Goal: Task Accomplishment & Management: Manage account settings

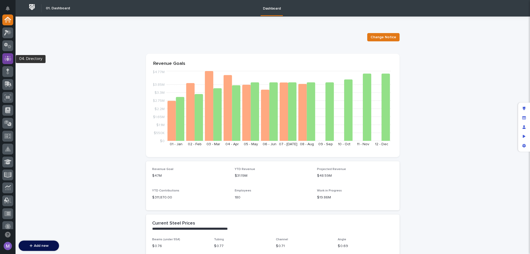
click at [10, 61] on icon at bounding box center [7, 58] width 7 height 5
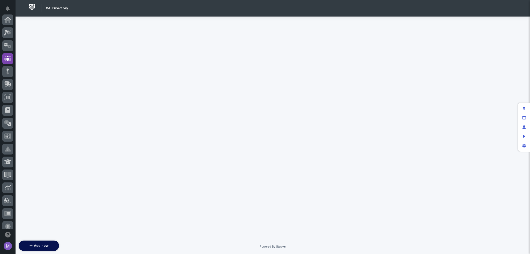
scroll to position [39, 0]
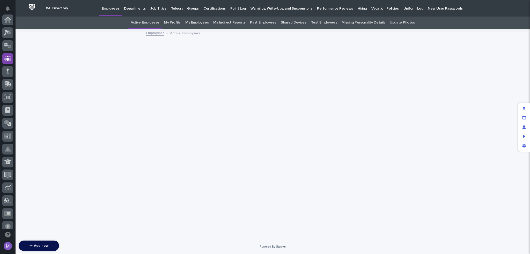
scroll to position [39, 0]
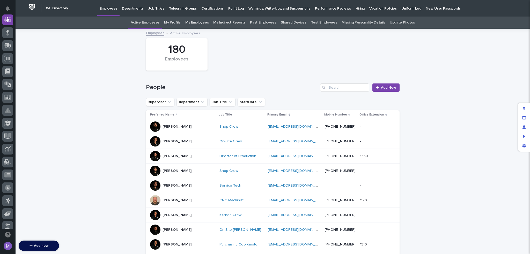
click at [193, 125] on div "[PERSON_NAME]" at bounding box center [182, 127] width 65 height 10
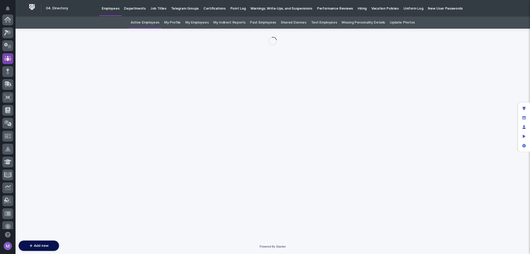
scroll to position [39, 0]
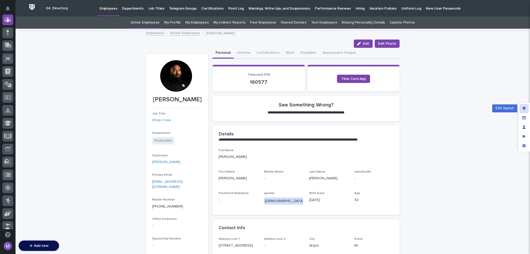
click at [523, 107] on icon "Edit layout" at bounding box center [523, 109] width 3 height 4
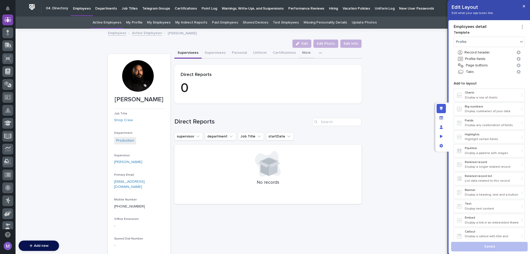
click at [300, 51] on button "Work" at bounding box center [306, 53] width 15 height 11
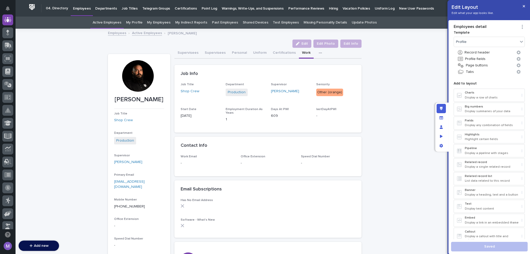
click at [319, 54] on icon "button" at bounding box center [320, 53] width 3 height 4
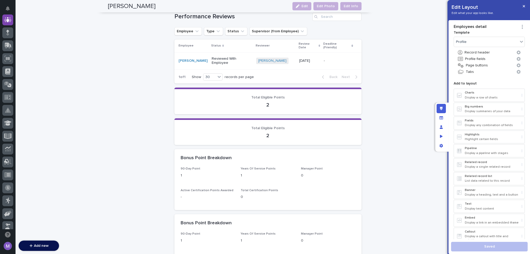
scroll to position [621, 0]
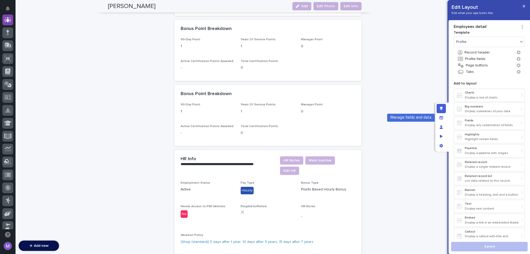
click at [444, 111] on div "Edit layout" at bounding box center [440, 108] width 9 height 9
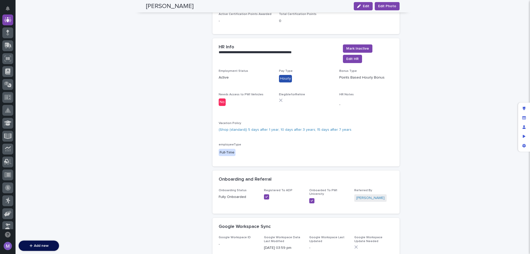
scroll to position [588, 0]
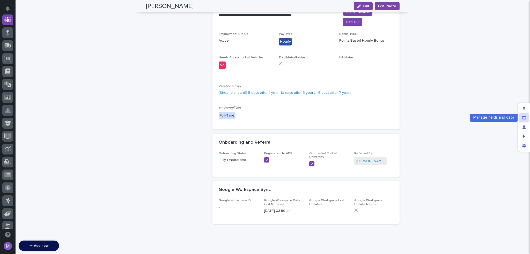
click at [525, 118] on div "Manage fields and data" at bounding box center [523, 117] width 9 height 9
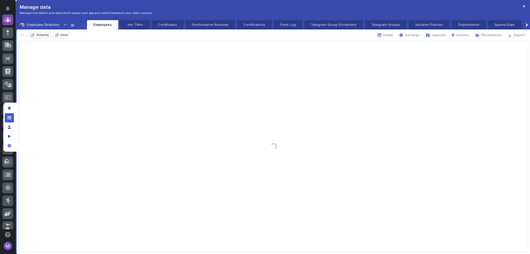
click at [38, 36] on span "Schema" at bounding box center [42, 35] width 12 height 3
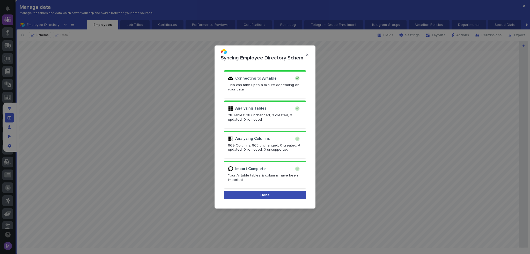
click at [261, 198] on button "Done" at bounding box center [265, 195] width 82 height 8
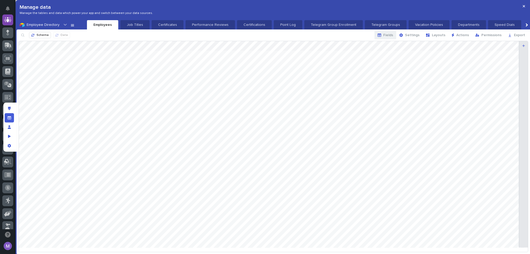
click at [381, 36] on icon "button" at bounding box center [379, 35] width 4 height 3
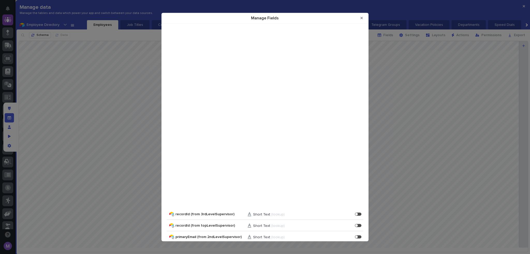
scroll to position [3353, 0]
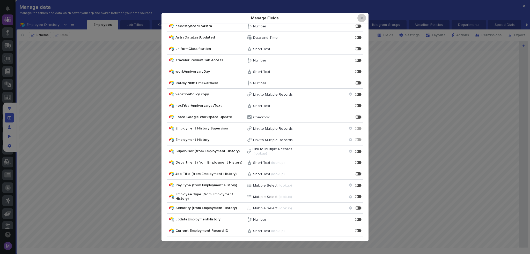
click at [361, 19] on icon "Close Modal" at bounding box center [361, 18] width 2 height 2
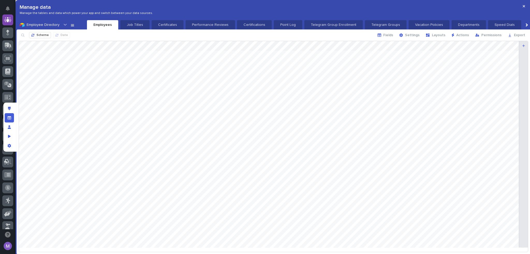
click at [71, 24] on icon at bounding box center [72, 25] width 4 height 4
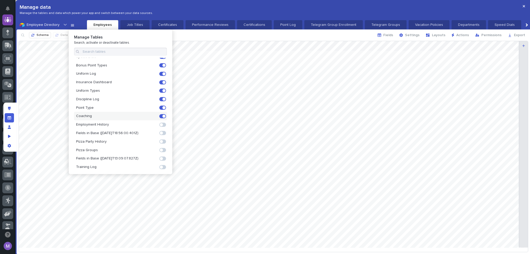
scroll to position [123, 0]
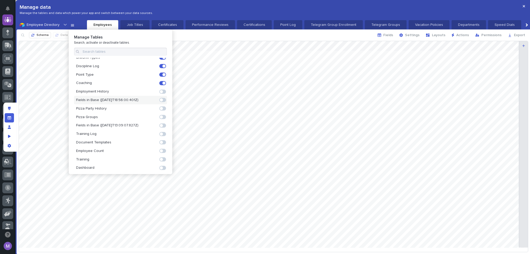
drag, startPoint x: 159, startPoint y: 90, endPoint x: 155, endPoint y: 98, distance: 8.9
click at [160, 90] on span at bounding box center [161, 91] width 3 height 3
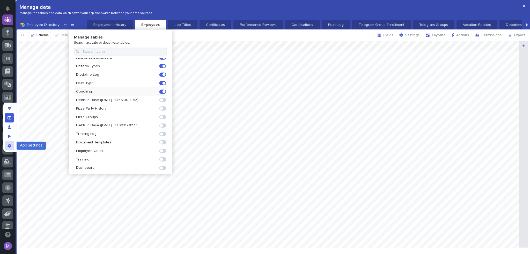
click at [9, 144] on icon "App settings" at bounding box center [8, 146] width 3 height 4
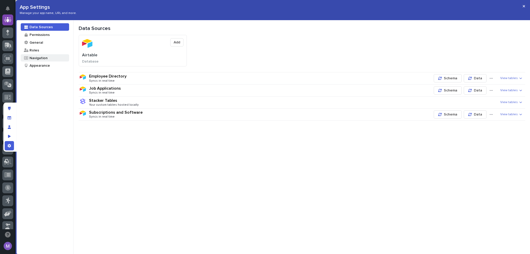
click at [41, 59] on div "Navigation" at bounding box center [38, 58] width 19 height 5
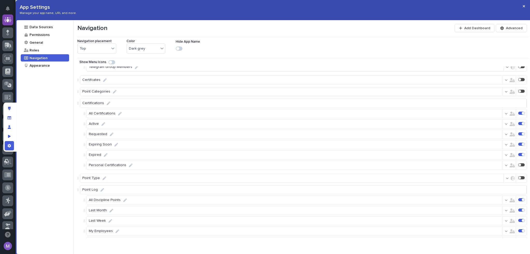
scroll to position [581, 0]
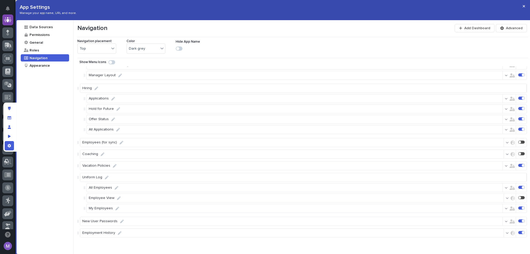
click at [519, 235] on div at bounding box center [522, 233] width 12 height 4
click at [11, 108] on div "Edit layout" at bounding box center [9, 108] width 9 height 9
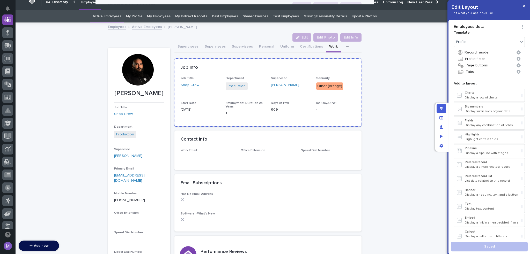
scroll to position [0, 0]
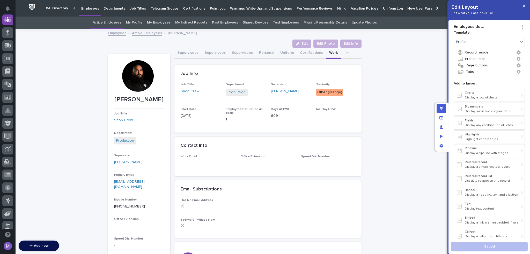
click at [435, 8] on div at bounding box center [436, 7] width 3 height 3
click at [414, 11] on link "Employment History" at bounding box center [428, 8] width 37 height 16
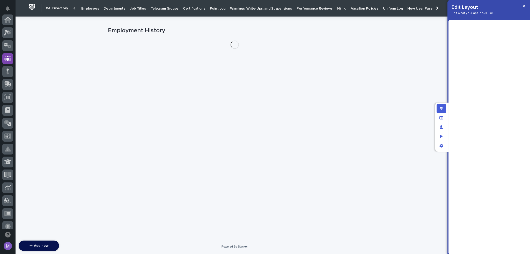
scroll to position [39, 0]
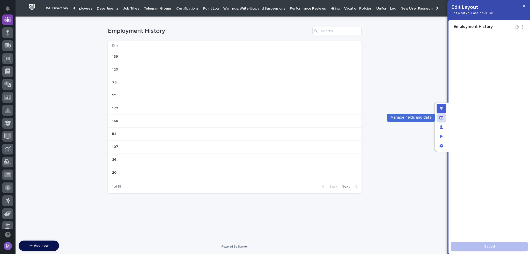
click at [439, 117] on div "Manage fields and data" at bounding box center [440, 117] width 9 height 9
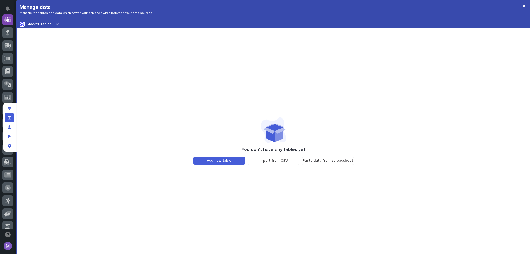
scroll to position [0, 0]
click at [51, 20] on div "Manage data Manage the tables and data which power your app and switch between …" at bounding box center [273, 10] width 513 height 20
click at [54, 24] on div at bounding box center [57, 23] width 6 height 7
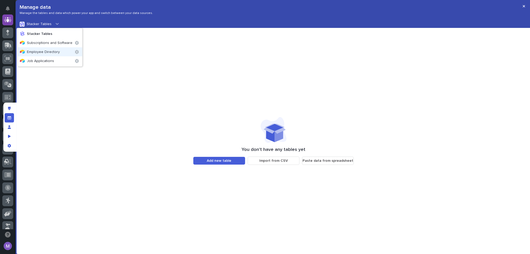
click at [47, 52] on span "Employee Directory" at bounding box center [43, 52] width 33 height 4
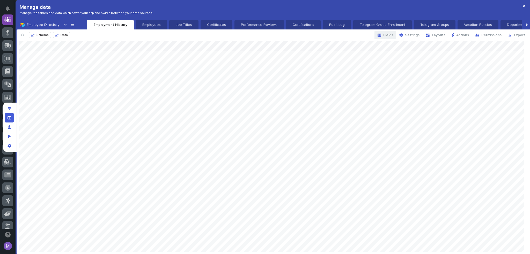
click at [389, 34] on span "Fields" at bounding box center [388, 35] width 10 height 4
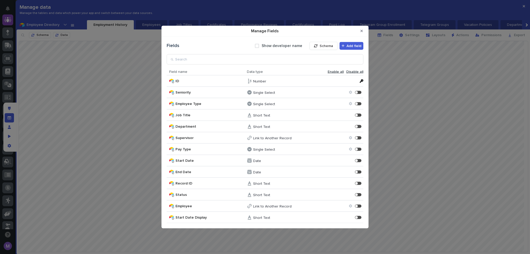
click at [334, 72] on span "Enable all" at bounding box center [335, 72] width 16 height 4
click at [363, 30] on button "Close Modal" at bounding box center [361, 31] width 9 height 8
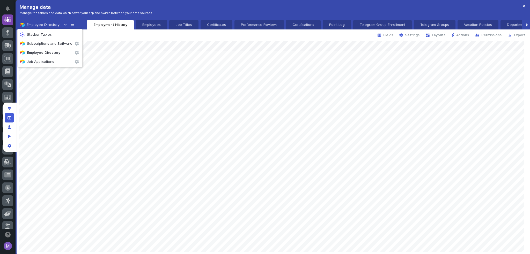
click at [65, 24] on icon at bounding box center [65, 25] width 3 height 2
click at [478, 100] on div at bounding box center [273, 146] width 509 height 211
click at [10, 109] on icon "Edit layout" at bounding box center [9, 109] width 3 height 4
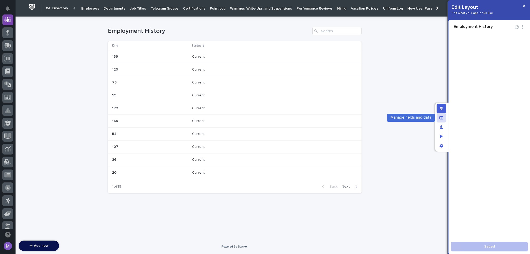
click at [439, 120] on div "Manage fields and data" at bounding box center [440, 117] width 9 height 9
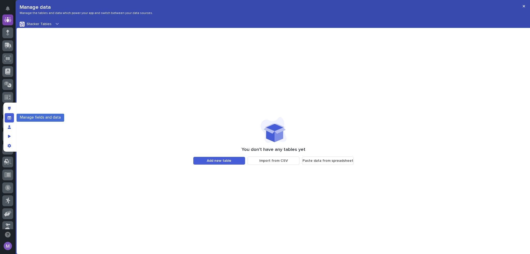
click at [12, 119] on div "Manage fields and data" at bounding box center [9, 117] width 9 height 9
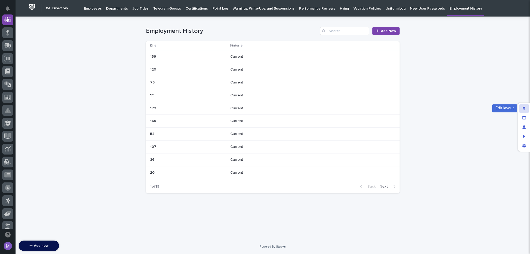
click at [524, 109] on icon "Edit layout" at bounding box center [523, 109] width 3 height 4
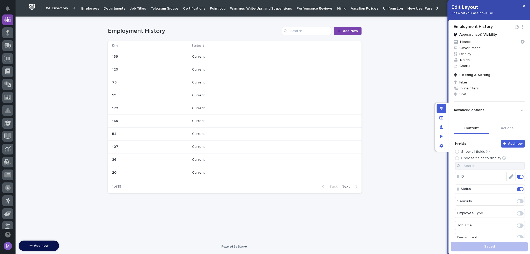
click at [519, 177] on span at bounding box center [520, 176] width 3 height 3
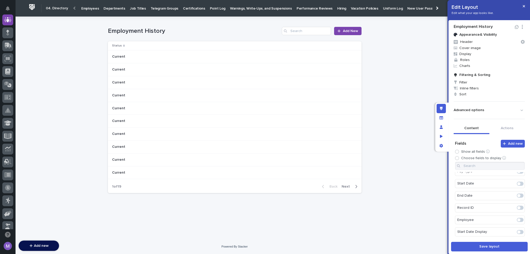
scroll to position [90, 0]
click at [516, 218] on span at bounding box center [519, 220] width 7 height 4
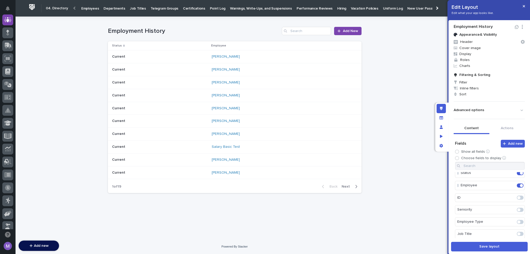
scroll to position [0, 0]
drag, startPoint x: 481, startPoint y: 189, endPoint x: 480, endPoint y: 174, distance: 15.5
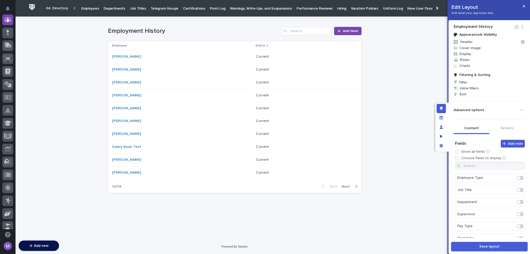
scroll to position [39, 0]
click at [516, 188] on span at bounding box center [519, 187] width 7 height 4
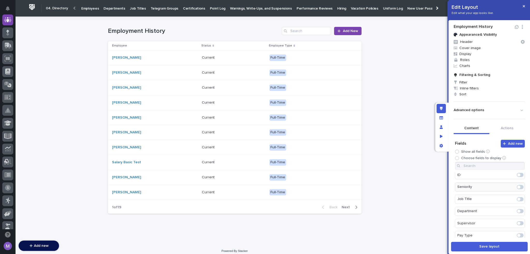
scroll to position [49, 0]
click at [443, 149] on div "App settings" at bounding box center [440, 145] width 9 height 9
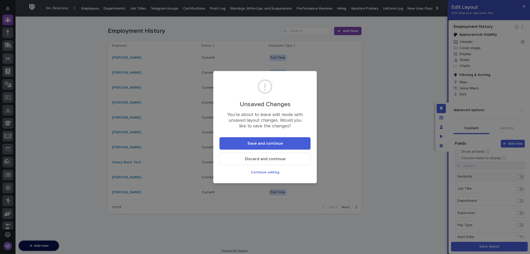
click at [274, 175] on button "Continue editing" at bounding box center [264, 172] width 91 height 8
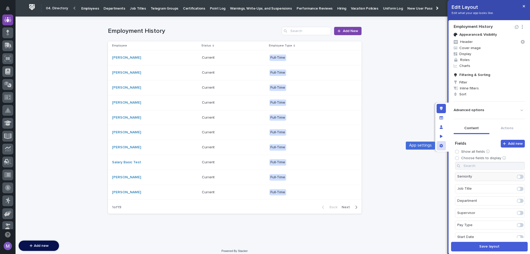
click at [437, 145] on div "App settings" at bounding box center [440, 145] width 9 height 9
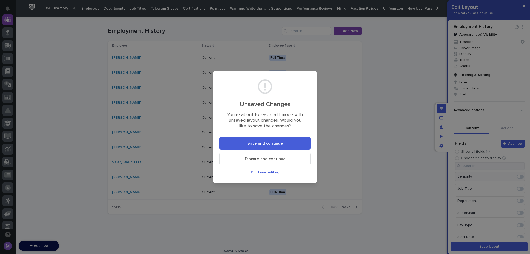
click at [282, 144] on span "Save and continue" at bounding box center [264, 143] width 35 height 4
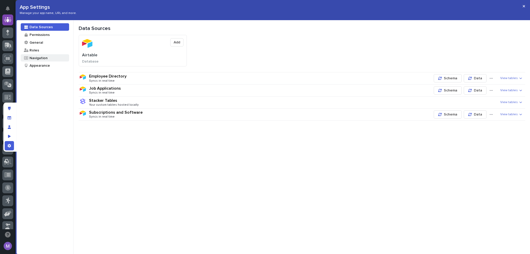
click at [44, 57] on div "Navigation" at bounding box center [38, 58] width 19 height 5
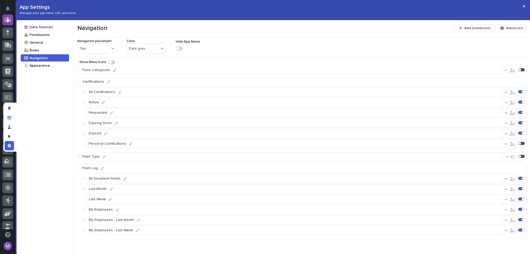
scroll to position [581, 0]
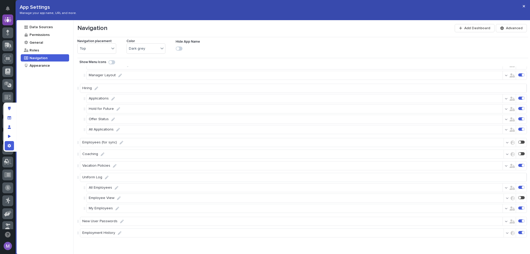
click at [510, 233] on icon "button" at bounding box center [512, 233] width 4 height 4
click at [468, 211] on span "Only users in roles" at bounding box center [481, 211] width 30 height 4
click at [473, 183] on span "Deselect All" at bounding box center [469, 184] width 20 height 4
click at [499, 245] on div "Navigation Add Dashboard Advanced Navigation placement Top Color Dark grey Hide…" at bounding box center [301, 137] width 456 height 234
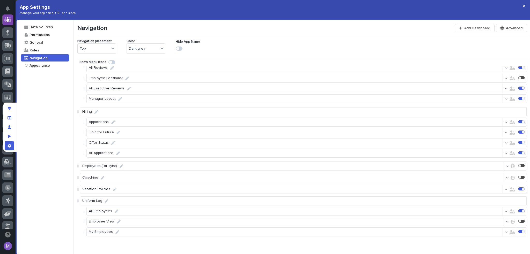
scroll to position [581, 0]
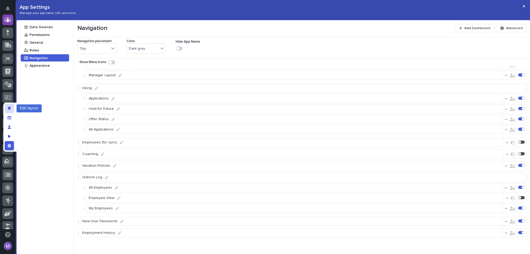
click at [10, 110] on div "Edit layout" at bounding box center [9, 108] width 9 height 9
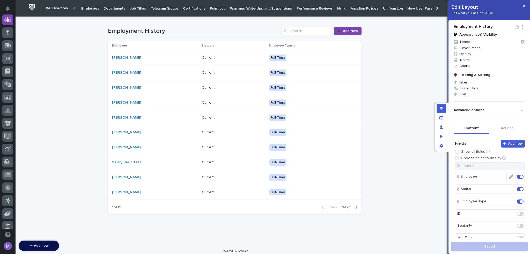
click at [519, 175] on span at bounding box center [520, 176] width 3 height 3
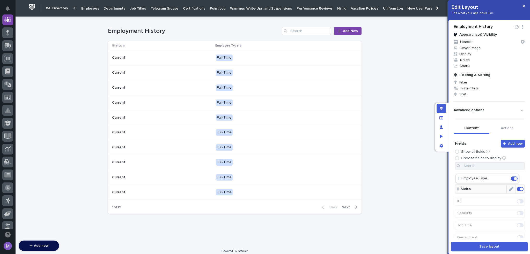
drag, startPoint x: 470, startPoint y: 188, endPoint x: 471, endPoint y: 176, distance: 12.4
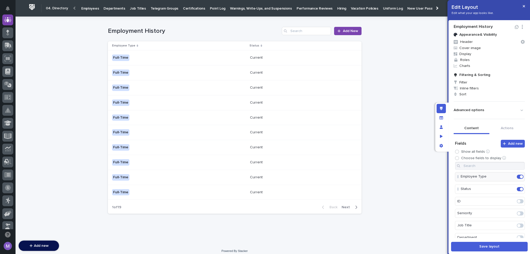
click at [517, 213] on span at bounding box center [518, 213] width 3 height 3
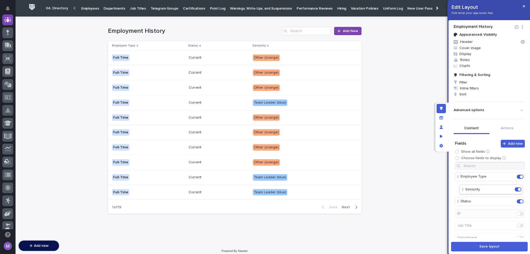
drag, startPoint x: 474, startPoint y: 199, endPoint x: 479, endPoint y: 186, distance: 14.2
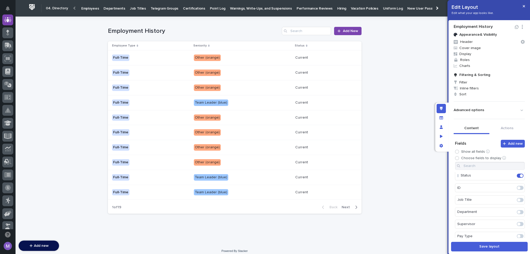
click at [516, 199] on span at bounding box center [519, 200] width 7 height 4
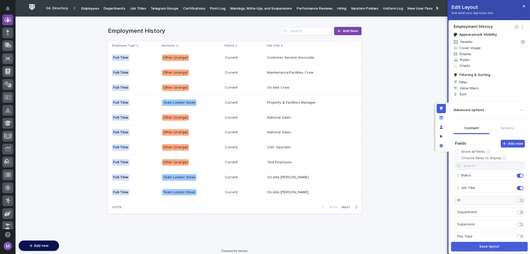
scroll to position [38, 0]
click at [516, 200] on span at bounding box center [519, 200] width 7 height 4
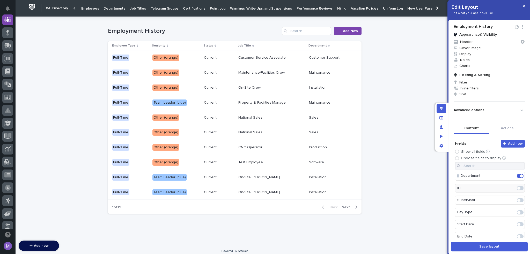
click at [516, 199] on span at bounding box center [519, 200] width 7 height 4
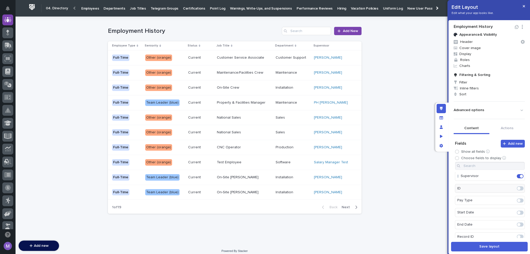
scroll to position [0, 0]
drag, startPoint x: 474, startPoint y: 215, endPoint x: 475, endPoint y: 177, distance: 38.3
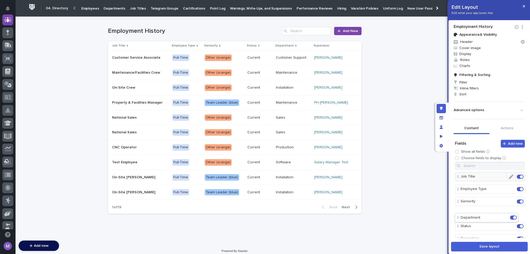
scroll to position [0, 0]
drag, startPoint x: 478, startPoint y: 227, endPoint x: 478, endPoint y: 191, distance: 36.2
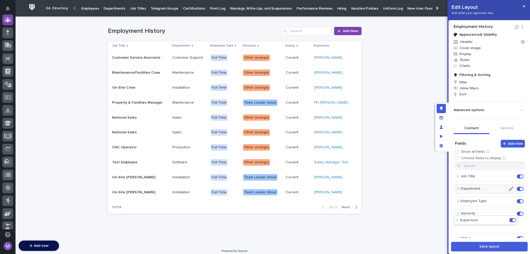
scroll to position [1, 0]
drag, startPoint x: 482, startPoint y: 237, endPoint x: 483, endPoint y: 199, distance: 38.5
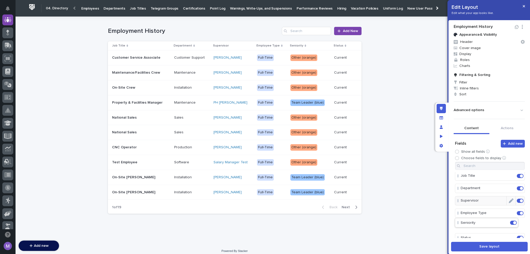
scroll to position [1, 0]
drag, startPoint x: 486, startPoint y: 224, endPoint x: 486, endPoint y: 204, distance: 19.7
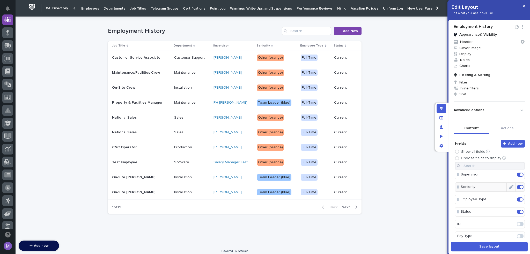
scroll to position [53, 0]
click at [516, 208] on span at bounding box center [519, 210] width 7 height 4
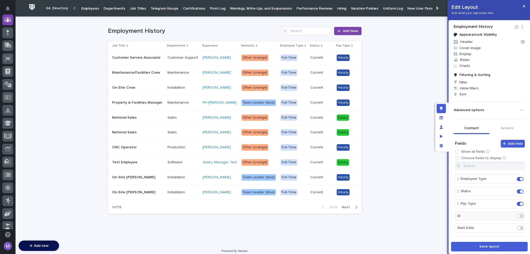
scroll to position [39, 0]
drag, startPoint x: 465, startPoint y: 201, endPoint x: 466, endPoint y: 210, distance: 9.3
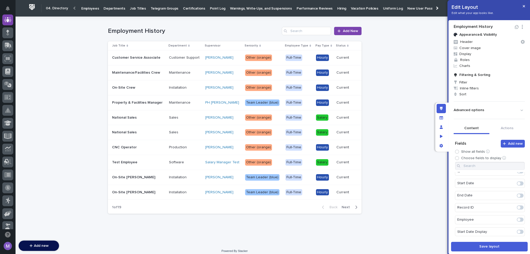
scroll to position [0, 0]
click at [508, 176] on icon "Edit" at bounding box center [510, 177] width 5 height 5
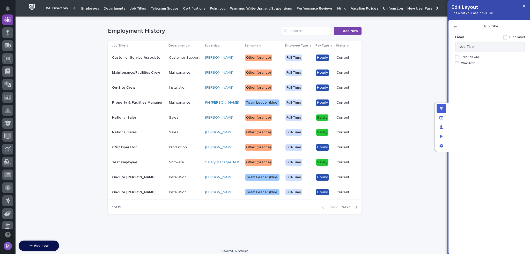
click at [458, 64] on span at bounding box center [457, 63] width 4 height 4
click at [454, 26] on icon "button" at bounding box center [454, 27] width 3 height 4
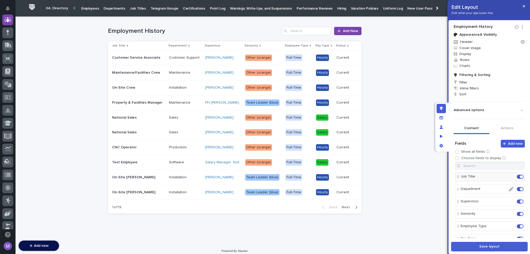
click at [508, 188] on icon "Edit" at bounding box center [510, 189] width 5 height 5
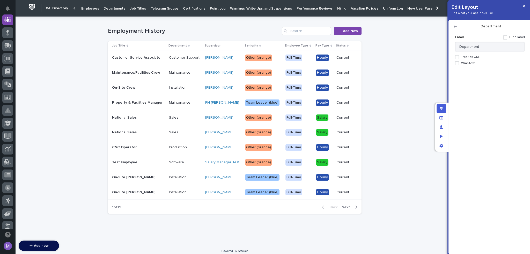
click at [465, 64] on span "Wrap text" at bounding box center [468, 64] width 14 height 4
click at [455, 25] on icon "button" at bounding box center [454, 26] width 3 height 3
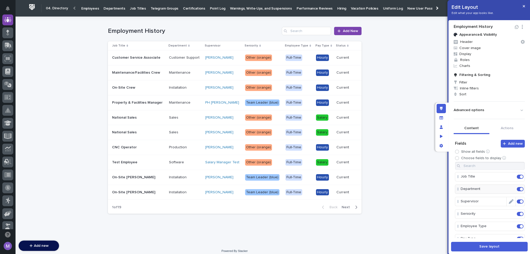
click at [508, 201] on icon "Edit" at bounding box center [510, 201] width 5 height 5
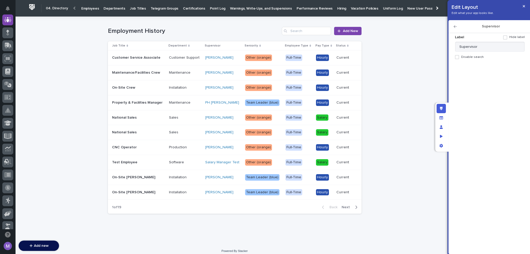
click at [455, 27] on icon "button" at bounding box center [454, 26] width 3 height 3
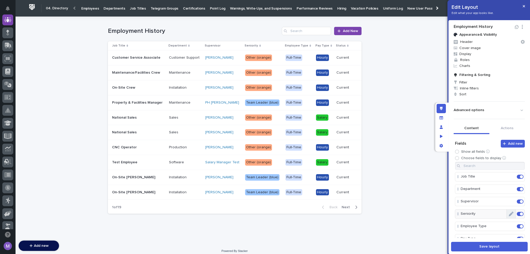
click at [506, 216] on button "Edit" at bounding box center [510, 214] width 9 height 9
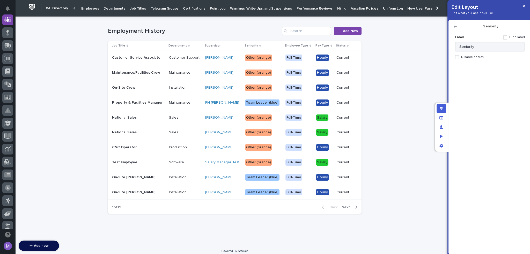
click at [452, 25] on div "Seniority" at bounding box center [488, 26] width 81 height 13
drag, startPoint x: 455, startPoint y: 26, endPoint x: 454, endPoint y: 29, distance: 2.9
click at [455, 26] on icon "button" at bounding box center [454, 27] width 3 height 4
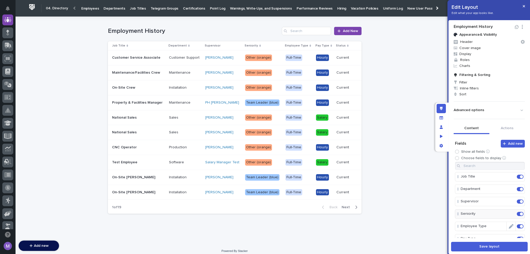
click at [508, 227] on icon "Edit" at bounding box center [510, 226] width 5 height 5
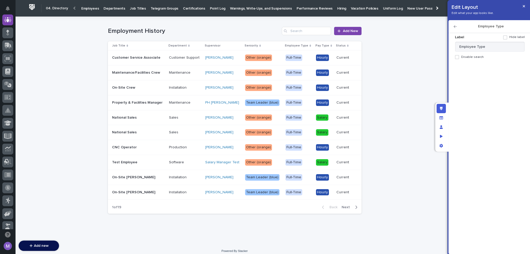
click at [455, 26] on icon "button" at bounding box center [454, 27] width 3 height 4
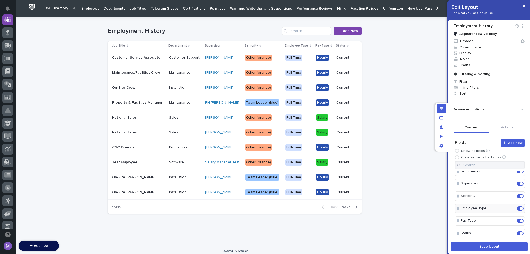
scroll to position [26, 0]
click at [508, 212] on icon "Edit" at bounding box center [510, 212] width 5 height 5
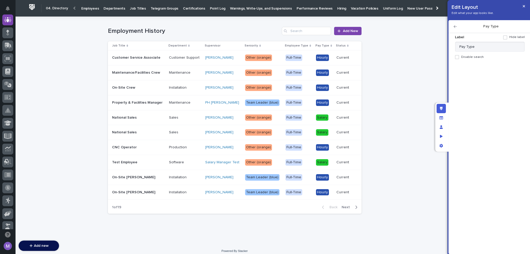
scroll to position [0, 0]
click at [455, 26] on icon "button" at bounding box center [454, 27] width 3 height 4
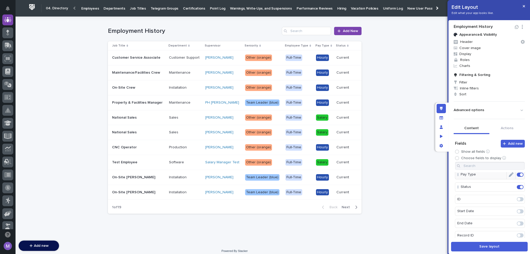
scroll to position [52, 0]
click at [508, 200] on icon "Edit" at bounding box center [510, 199] width 5 height 5
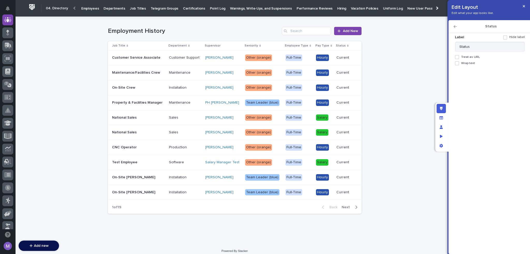
click at [471, 64] on span "Wrap text" at bounding box center [468, 64] width 14 height 4
click at [456, 26] on icon "button" at bounding box center [454, 27] width 3 height 4
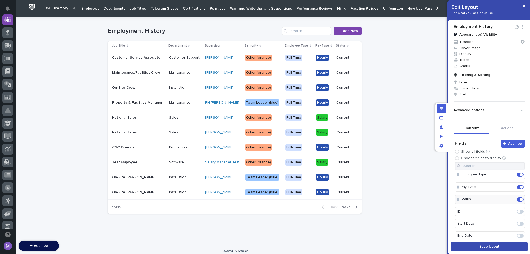
click at [475, 248] on button "Save layout" at bounding box center [489, 247] width 77 height 10
click at [441, 109] on icon "Edit layout" at bounding box center [441, 109] width 3 height 4
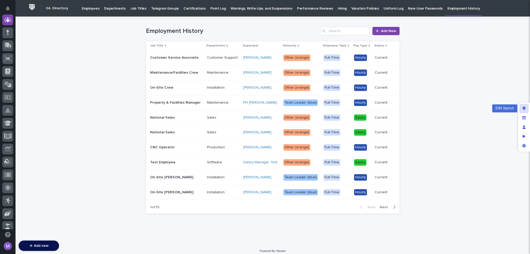
click at [524, 108] on icon "Edit layout" at bounding box center [523, 109] width 3 height 4
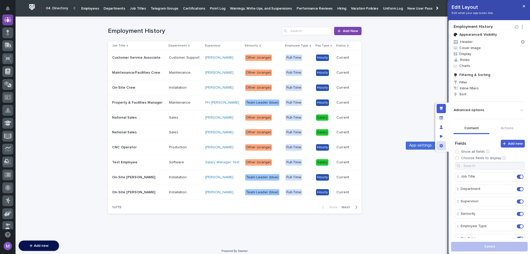
click at [440, 148] on div "App settings" at bounding box center [440, 145] width 9 height 9
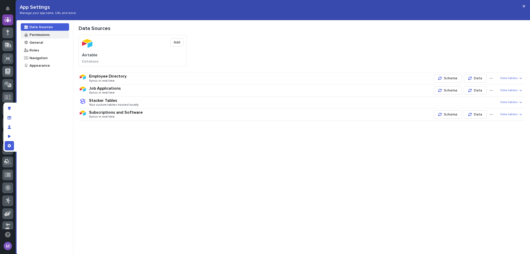
click at [33, 35] on div "Permissions" at bounding box center [39, 34] width 21 height 5
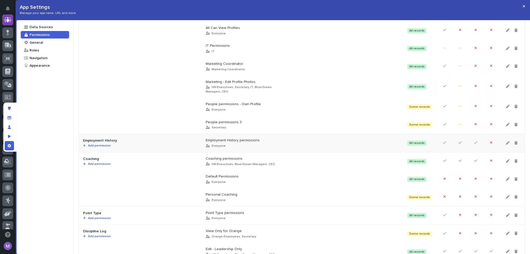
scroll to position [754, 0]
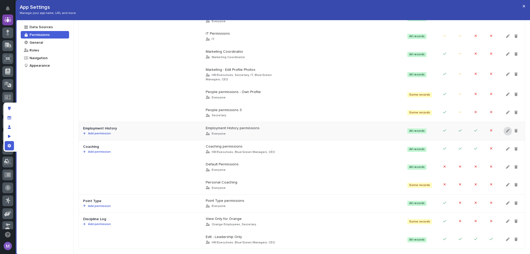
click at [503, 129] on div at bounding box center [507, 131] width 8 height 9
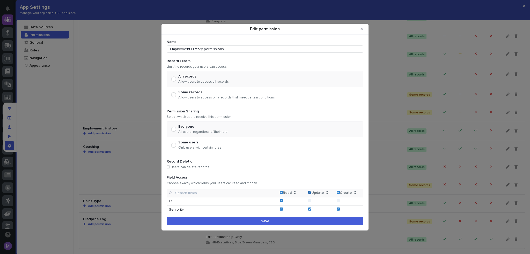
click at [308, 192] on icon "Edit permission" at bounding box center [309, 193] width 2 height 2
click at [337, 192] on icon "Edit permission" at bounding box center [338, 193] width 2 height 2
click at [301, 222] on button "Save" at bounding box center [265, 221] width 197 height 8
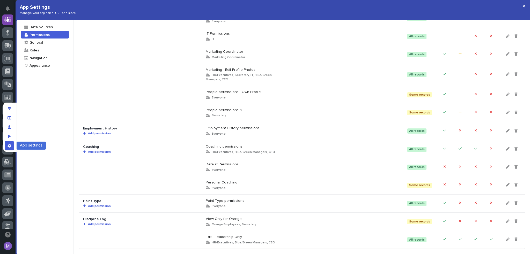
click at [11, 146] on div "App settings" at bounding box center [9, 145] width 9 height 9
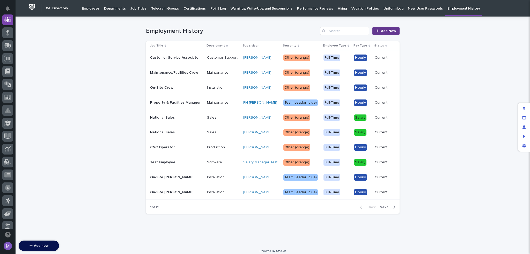
click at [389, 31] on span "Add New" at bounding box center [388, 31] width 15 height 4
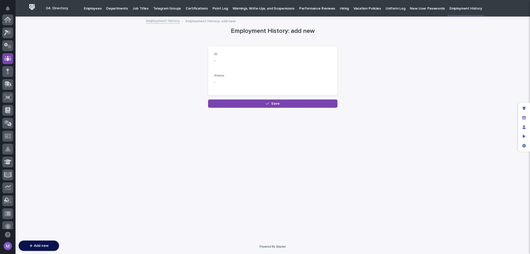
scroll to position [39, 0]
click at [524, 108] on icon "Edit layout" at bounding box center [523, 109] width 3 height 4
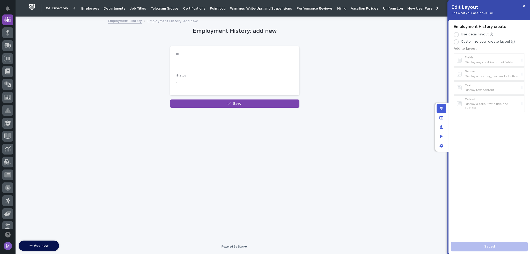
click at [492, 42] on p "Customize your create layout" at bounding box center [485, 42] width 49 height 4
click at [261, 73] on div "ID - Status -" at bounding box center [234, 70] width 117 height 37
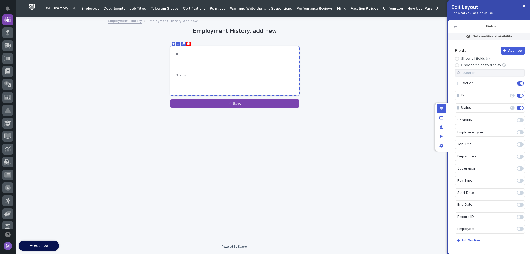
click at [189, 43] on icon "Delete" at bounding box center [188, 43] width 3 height 3
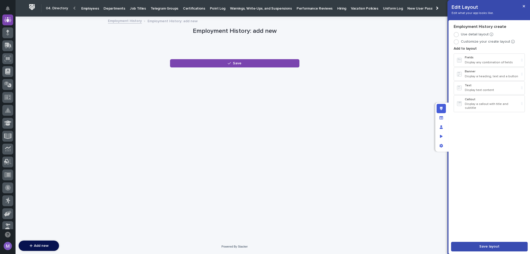
click at [494, 246] on span "Save layout" at bounding box center [489, 247] width 20 height 4
click at [443, 108] on div "Edit layout" at bounding box center [440, 108] width 9 height 9
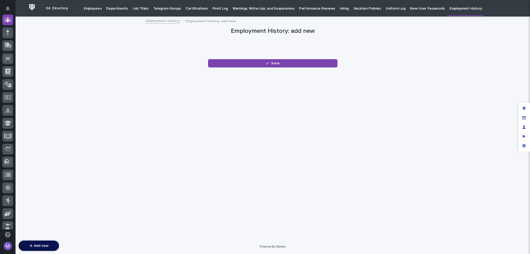
click at [172, 20] on link "Employment History" at bounding box center [163, 21] width 34 height 6
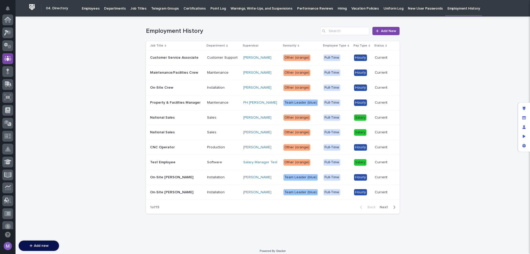
scroll to position [39, 0]
click at [396, 28] on link "Add New" at bounding box center [385, 31] width 27 height 8
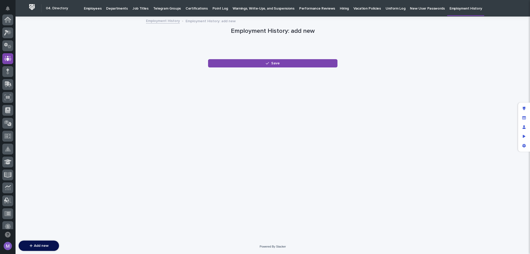
scroll to position [39, 0]
click at [162, 21] on link "Employment History" at bounding box center [163, 21] width 34 height 6
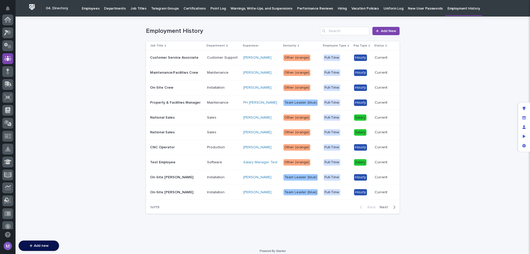
scroll to position [39, 0]
click at [187, 56] on p "Customer Service Associate" at bounding box center [176, 58] width 53 height 4
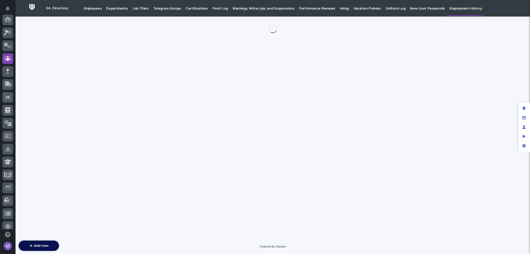
scroll to position [39, 0]
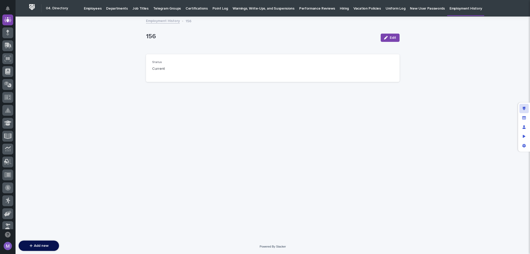
click at [520, 110] on div "Edit layout" at bounding box center [523, 108] width 9 height 9
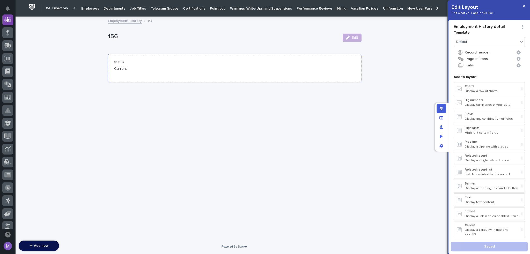
click at [311, 68] on div "Status Current" at bounding box center [234, 68] width 241 height 15
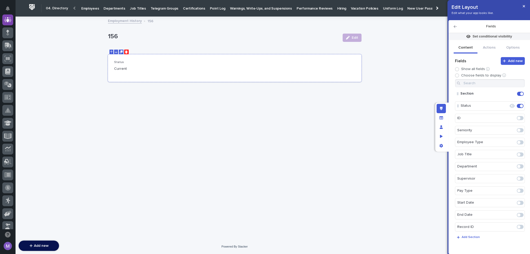
click at [126, 51] on icon "Delete" at bounding box center [126, 51] width 3 height 3
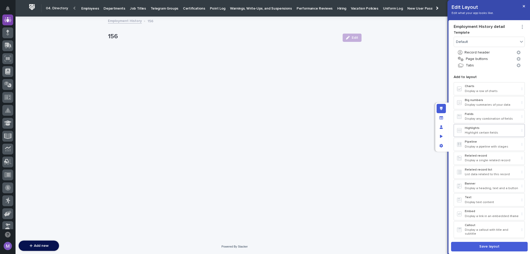
click at [484, 130] on div "Highlights Highlight certain fields" at bounding box center [491, 130] width 54 height 9
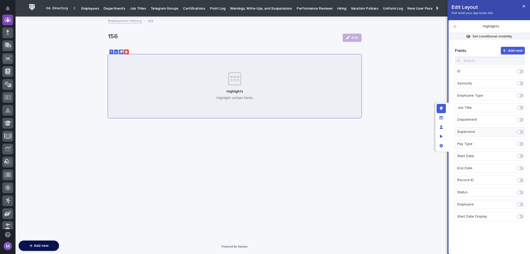
click at [484, 128] on p "Supervisor" at bounding box center [486, 132] width 58 height 9
click at [520, 202] on span at bounding box center [519, 204] width 7 height 4
click at [520, 205] on span at bounding box center [519, 204] width 7 height 4
click at [519, 204] on span at bounding box center [518, 204] width 3 height 3
click at [368, 101] on div "Loading... Saving… Loading... Saving… 156 Edit 156 Edit Sorry, there was an err…" at bounding box center [235, 128] width 438 height 222
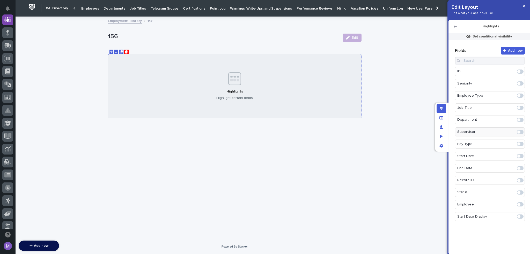
click at [320, 92] on div "Highlights Highlight certain fields" at bounding box center [234, 86] width 253 height 64
click at [520, 203] on span at bounding box center [519, 204] width 7 height 4
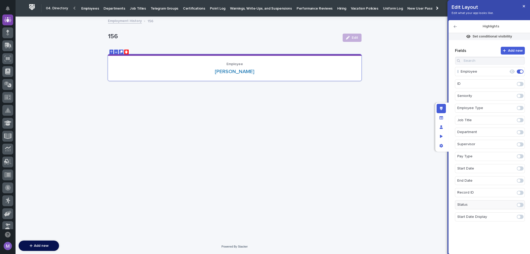
click at [455, 27] on icon "button" at bounding box center [454, 26] width 3 height 3
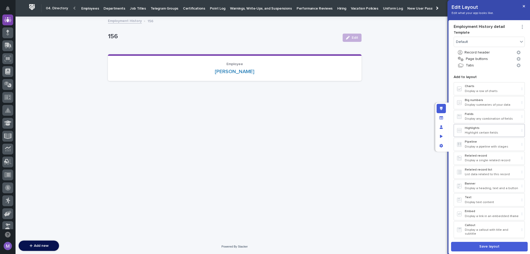
click at [483, 129] on p "Highlights" at bounding box center [491, 128] width 54 height 4
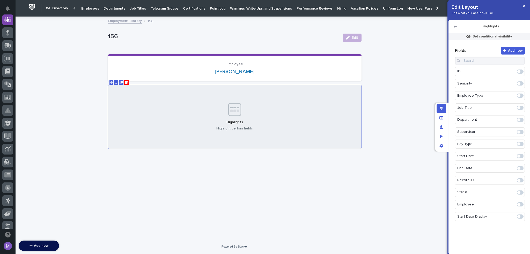
click at [523, 156] on span at bounding box center [519, 156] width 7 height 4
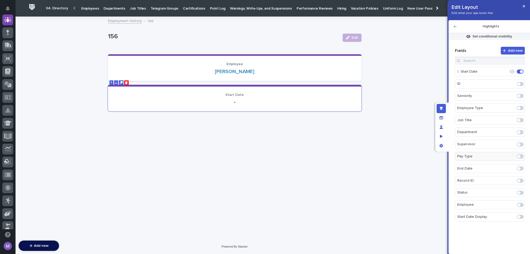
click at [518, 167] on span at bounding box center [518, 168] width 3 height 3
click at [518, 217] on span at bounding box center [518, 217] width 3 height 3
drag, startPoint x: 473, startPoint y: 98, endPoint x: 475, endPoint y: 80, distance: 18.3
click at [518, 71] on span at bounding box center [519, 72] width 7 height 4
click at [502, 73] on icon "Edit" at bounding box center [503, 71] width 5 height 5
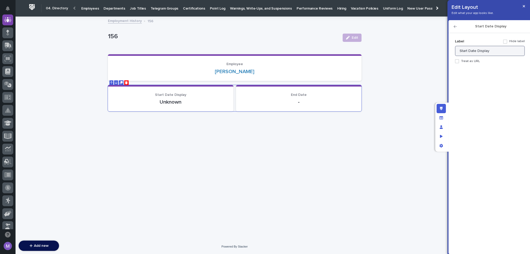
drag, startPoint x: 495, startPoint y: 50, endPoint x: 475, endPoint y: 52, distance: 20.1
click at [475, 52] on input "Start Date Display" at bounding box center [490, 51] width 70 height 10
type input "Start Date"
click at [454, 26] on icon "button" at bounding box center [454, 26] width 3 height 3
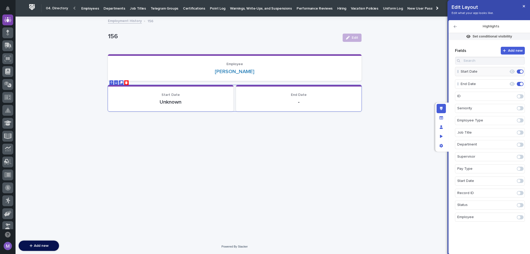
click at [454, 25] on div "Highlights" at bounding box center [488, 26] width 81 height 13
click at [455, 28] on icon "button" at bounding box center [454, 27] width 3 height 4
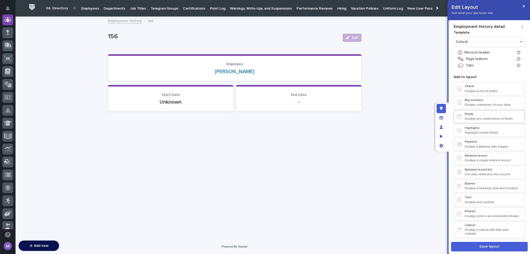
click at [475, 118] on p "Display any combination of fields" at bounding box center [491, 119] width 54 height 4
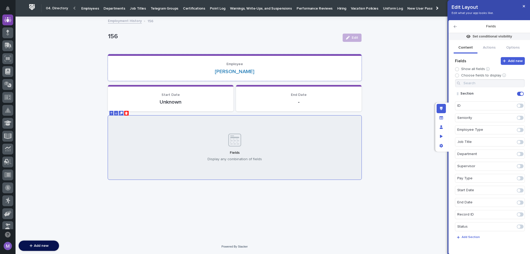
click at [329, 77] on section "Employee [PERSON_NAME]" at bounding box center [234, 67] width 253 height 27
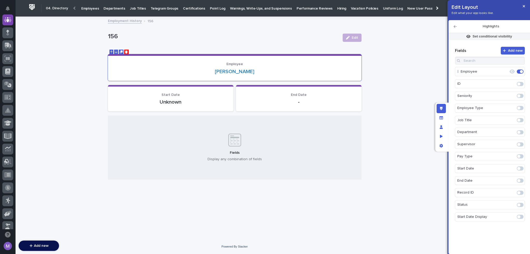
click at [518, 95] on span at bounding box center [518, 95] width 3 height 3
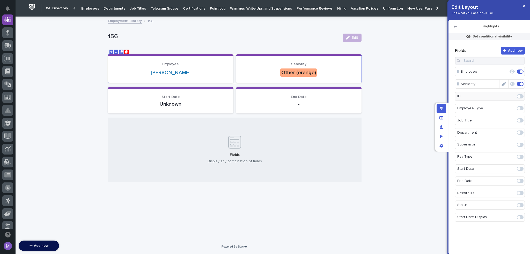
click at [522, 84] on span at bounding box center [520, 83] width 3 height 3
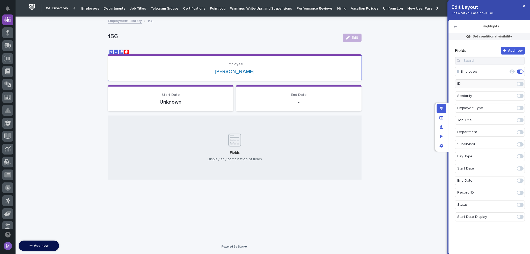
click at [455, 27] on icon "button" at bounding box center [454, 27] width 3 height 4
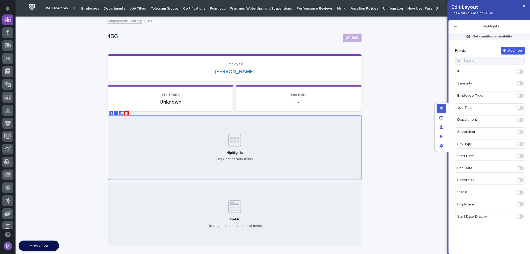
click at [521, 95] on span at bounding box center [519, 96] width 7 height 4
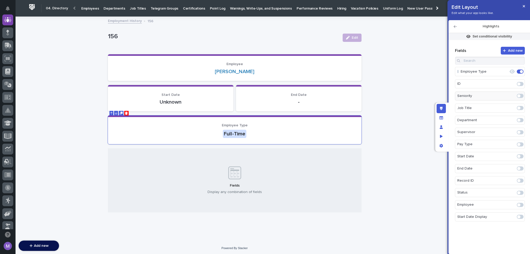
click at [521, 143] on span at bounding box center [519, 144] width 7 height 4
click at [521, 107] on span at bounding box center [519, 108] width 7 height 4
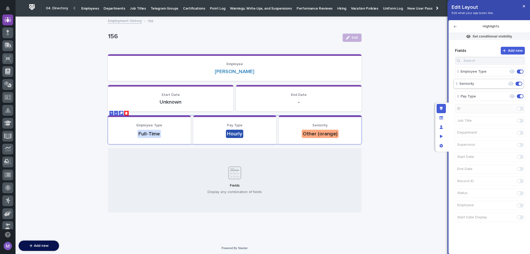
drag, startPoint x: 475, startPoint y: 96, endPoint x: 474, endPoint y: 81, distance: 14.3
drag, startPoint x: 480, startPoint y: 86, endPoint x: 480, endPoint y: 68, distance: 18.4
drag, startPoint x: 465, startPoint y: 74, endPoint x: 464, endPoint y: 89, distance: 15.0
click at [371, 80] on div "Loading... Saving… Loading... Saving… 156 Edit 156 Edit Sorry, there was an err…" at bounding box center [235, 129] width 438 height 224
click at [521, 120] on span at bounding box center [519, 121] width 7 height 4
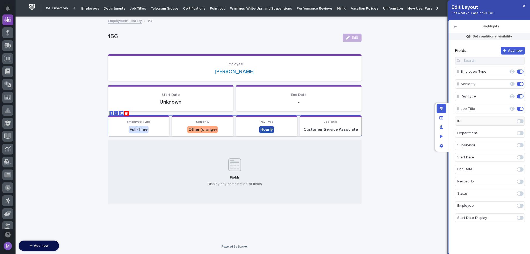
click at [521, 131] on span at bounding box center [519, 133] width 7 height 4
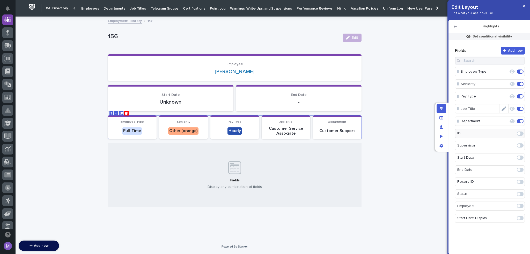
click at [517, 107] on span at bounding box center [519, 109] width 7 height 4
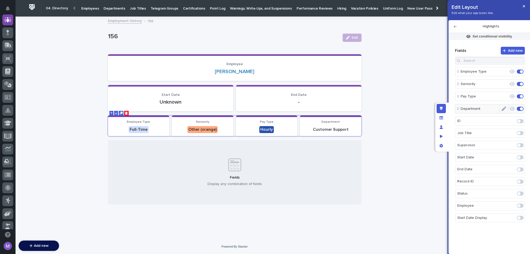
click at [519, 108] on span at bounding box center [520, 108] width 3 height 3
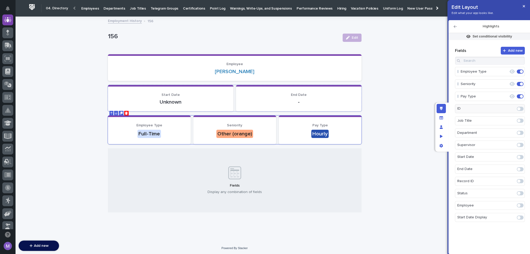
click at [298, 99] on p "-" at bounding box center [298, 102] width 113 height 6
click at [119, 82] on icon "Duplicate" at bounding box center [120, 83] width 2 height 2
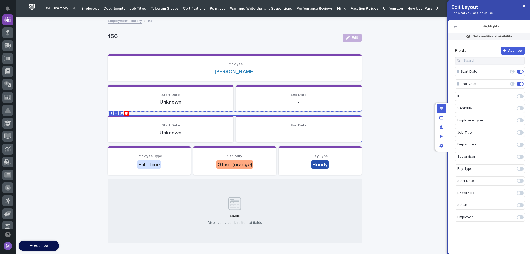
click at [210, 101] on p "Unknown" at bounding box center [170, 102] width 113 height 6
click at [521, 74] on div at bounding box center [519, 71] width 9 height 8
click at [521, 73] on span at bounding box center [520, 71] width 3 height 3
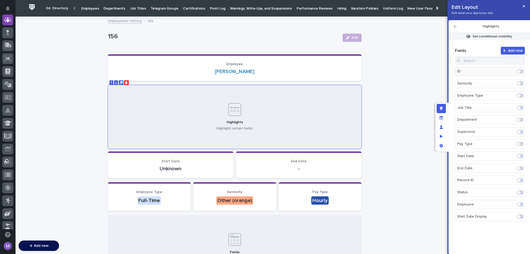
click at [520, 107] on span at bounding box center [519, 108] width 7 height 4
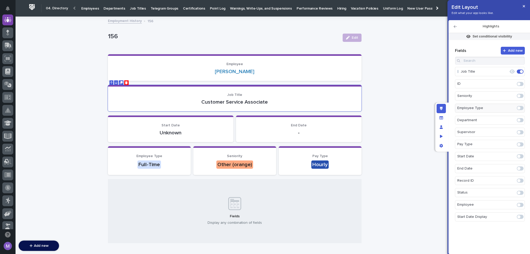
click at [519, 119] on span at bounding box center [518, 120] width 3 height 3
click at [386, 111] on div "Loading... Saving… Loading... Saving… 156 Edit 156 Edit Sorry, there was an err…" at bounding box center [235, 144] width 438 height 255
click at [343, 122] on section "End Date -" at bounding box center [298, 129] width 125 height 27
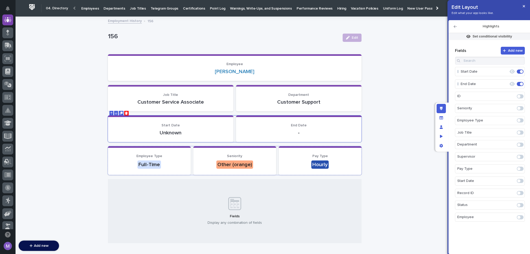
click at [336, 155] on p "Pay Type" at bounding box center [320, 156] width 70 height 4
click at [278, 212] on div "Fields Display any combination of fields" at bounding box center [234, 211] width 253 height 64
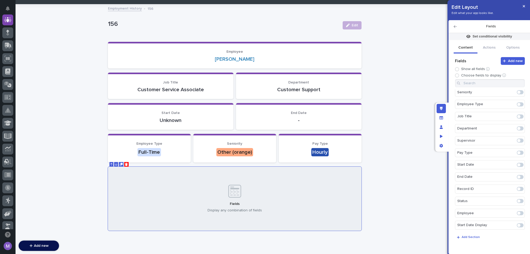
scroll to position [6, 0]
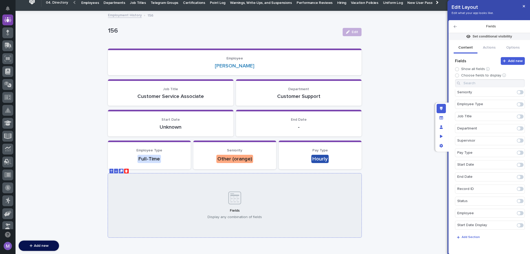
click at [344, 180] on div "Fields Display any combination of fields" at bounding box center [234, 205] width 253 height 64
click at [289, 96] on p "Customer Support" at bounding box center [298, 96] width 113 height 6
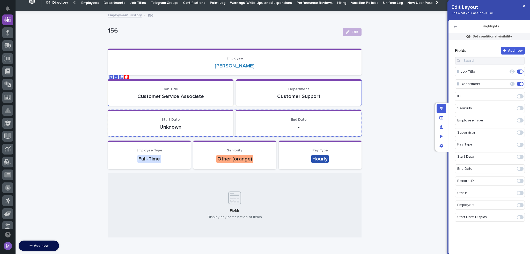
click at [284, 124] on p "-" at bounding box center [298, 127] width 113 height 6
click at [124, 109] on button at bounding box center [126, 107] width 4 height 5
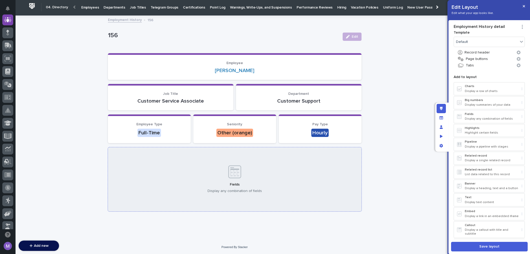
click at [326, 179] on div "Fields Display any combination of fields" at bounding box center [234, 179] width 253 height 64
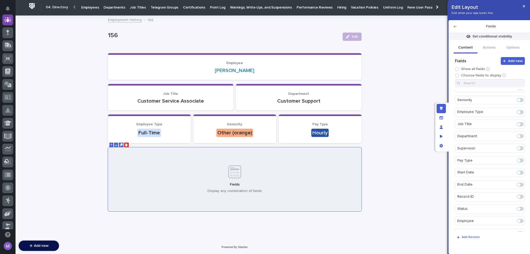
scroll to position [26, 0]
click at [518, 226] on span at bounding box center [519, 225] width 7 height 4
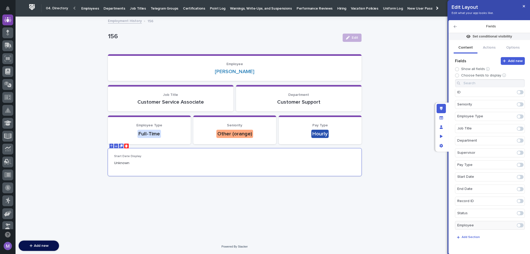
click at [517, 188] on span at bounding box center [519, 189] width 7 height 4
click at [509, 95] on icon "Edit" at bounding box center [511, 94] width 5 height 5
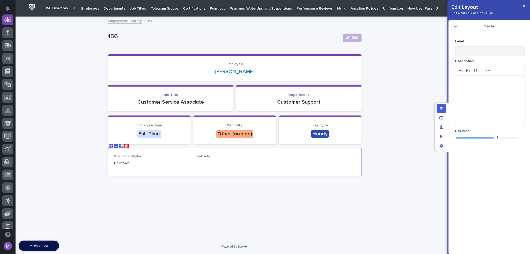
click at [484, 140] on div "3" at bounding box center [487, 137] width 63 height 5
click at [455, 26] on icon "button" at bounding box center [454, 27] width 3 height 4
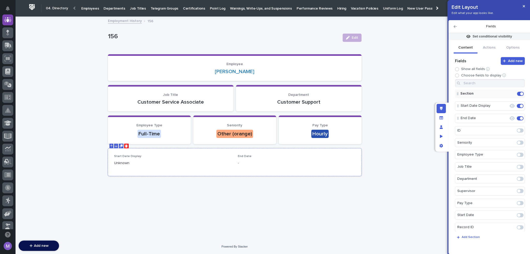
click at [319, 165] on p "-" at bounding box center [296, 163] width 117 height 5
click at [503, 105] on button "Edit" at bounding box center [503, 106] width 9 height 9
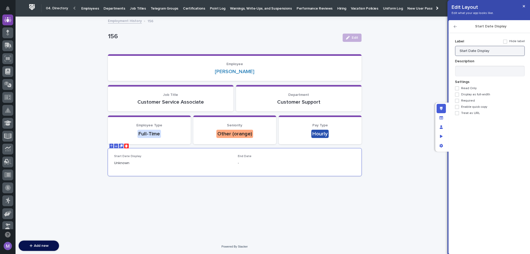
drag, startPoint x: 492, startPoint y: 50, endPoint x: 475, endPoint y: 52, distance: 17.6
click at [475, 52] on input "Start Date Display" at bounding box center [490, 51] width 70 height 10
type input "Start Date"
click at [455, 25] on icon "button" at bounding box center [454, 27] width 3 height 4
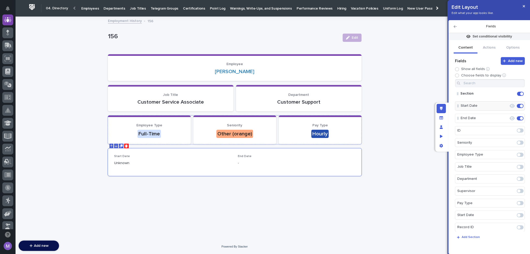
click at [328, 127] on p "Pay Type" at bounding box center [320, 125] width 70 height 4
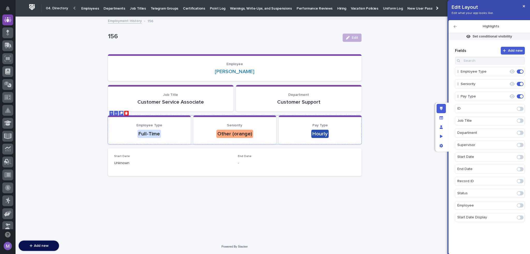
click at [125, 112] on icon "Delete" at bounding box center [126, 113] width 3 height 3
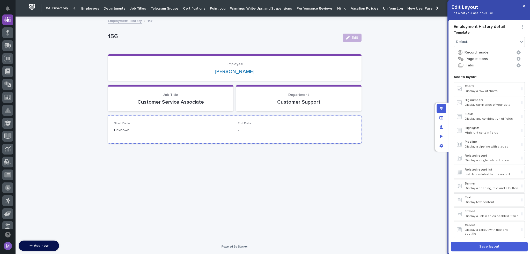
click at [214, 131] on p "Unknown" at bounding box center [172, 130] width 117 height 5
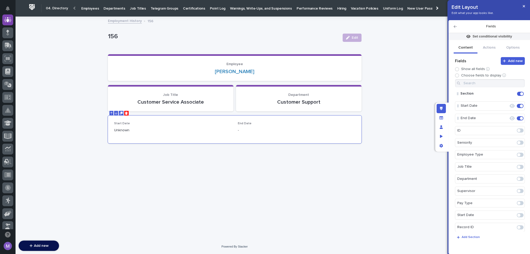
click at [517, 141] on span at bounding box center [518, 142] width 3 height 3
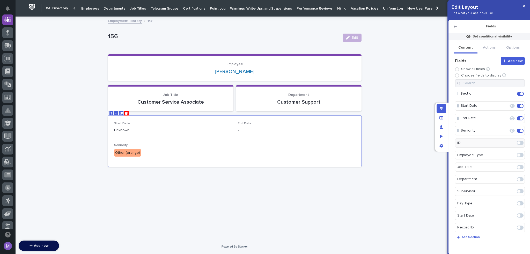
click at [518, 190] on span at bounding box center [519, 191] width 7 height 4
click at [519, 202] on span at bounding box center [519, 204] width 7 height 4
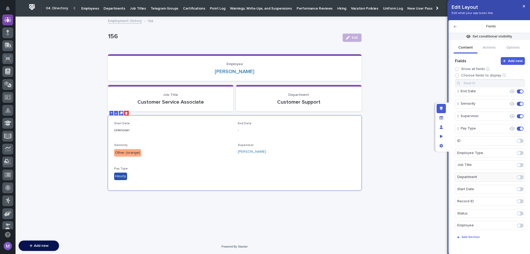
scroll to position [1, 0]
click at [517, 178] on span at bounding box center [518, 178] width 3 height 3
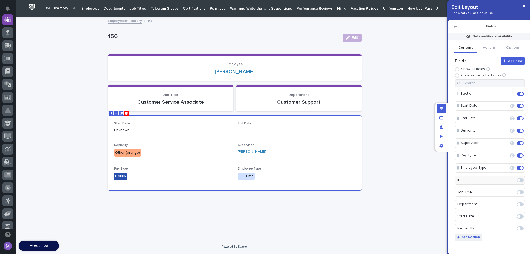
click at [475, 237] on p "Add Section" at bounding box center [470, 237] width 18 height 3
drag, startPoint x: 478, startPoint y: 179, endPoint x: 479, endPoint y: 129, distance: 49.9
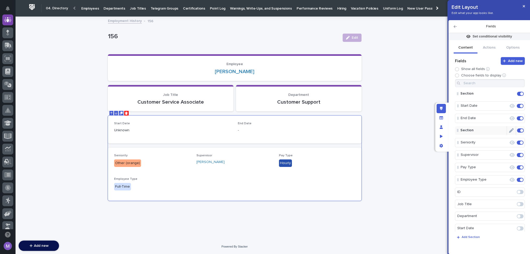
drag, startPoint x: 508, startPoint y: 130, endPoint x: 503, endPoint y: 132, distance: 4.4
click at [509, 130] on icon "Edit" at bounding box center [511, 130] width 5 height 5
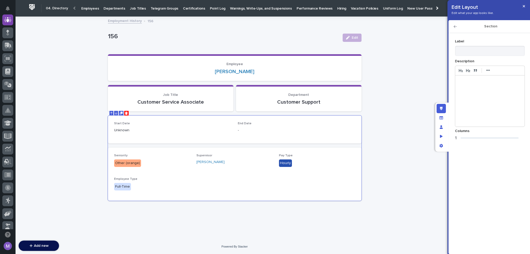
click at [463, 135] on div "1" at bounding box center [487, 137] width 63 height 5
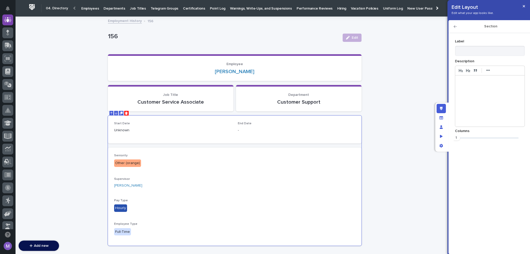
click at [454, 25] on div "Section" at bounding box center [488, 26] width 81 height 13
click at [454, 26] on icon "button" at bounding box center [454, 26] width 3 height 3
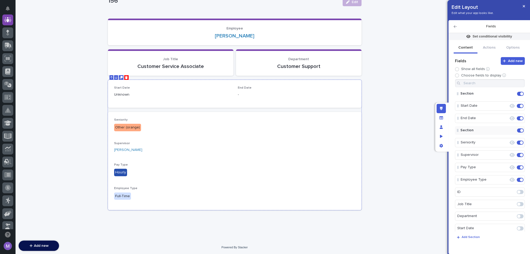
scroll to position [36, 0]
click at [228, 147] on div "[PERSON_NAME]" at bounding box center [234, 149] width 241 height 5
drag, startPoint x: 475, startPoint y: 154, endPoint x: 475, endPoint y: 142, distance: 12.4
drag, startPoint x: 475, startPoint y: 155, endPoint x: 474, endPoint y: 138, distance: 17.1
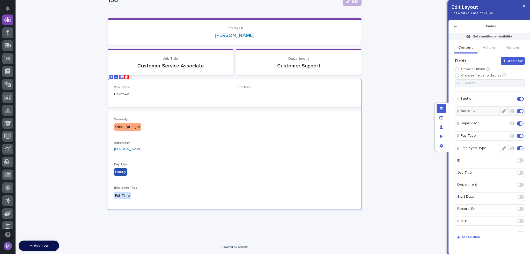
scroll to position [39, 0]
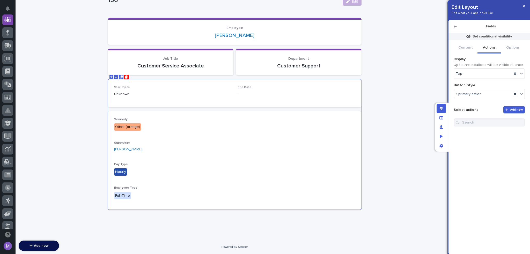
click at [489, 52] on button "Actions" at bounding box center [489, 48] width 24 height 11
click at [455, 29] on div "Fields" at bounding box center [488, 26] width 81 height 13
click at [455, 28] on icon "button" at bounding box center [454, 27] width 3 height 4
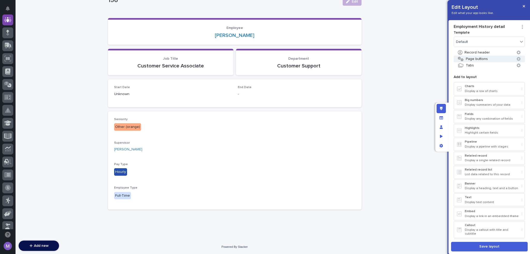
click at [487, 58] on button "Page buttons" at bounding box center [488, 59] width 71 height 7
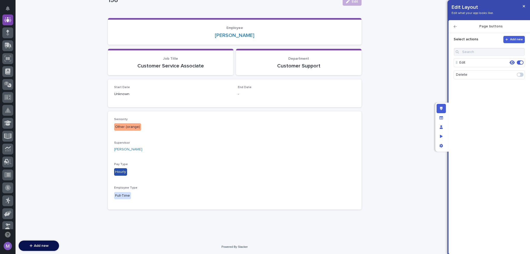
click at [519, 63] on span at bounding box center [519, 63] width 7 height 4
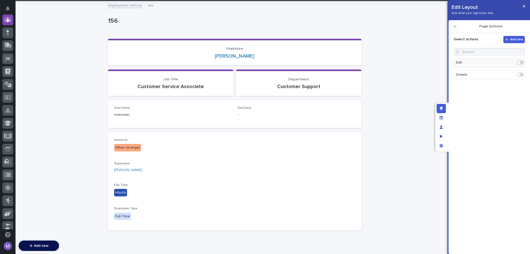
scroll to position [0, 0]
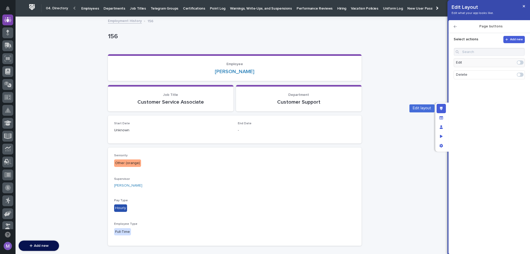
click at [443, 107] on div "Edit layout" at bounding box center [440, 108] width 9 height 9
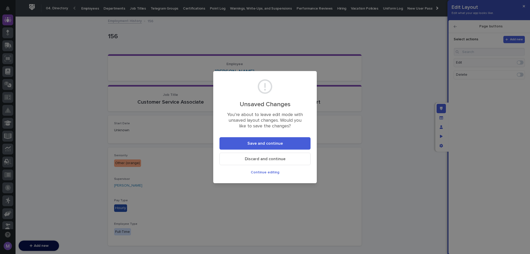
click at [310, 142] on button "Save and continue" at bounding box center [264, 143] width 91 height 12
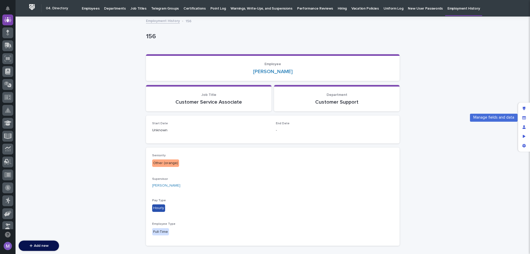
drag, startPoint x: 523, startPoint y: 118, endPoint x: 510, endPoint y: 115, distance: 13.7
click at [523, 118] on icon "Manage fields and data" at bounding box center [524, 117] width 4 height 3
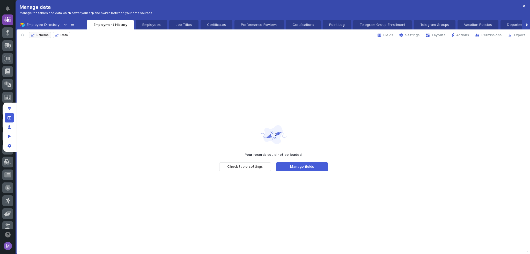
click at [42, 35] on span "Schema" at bounding box center [42, 35] width 12 height 3
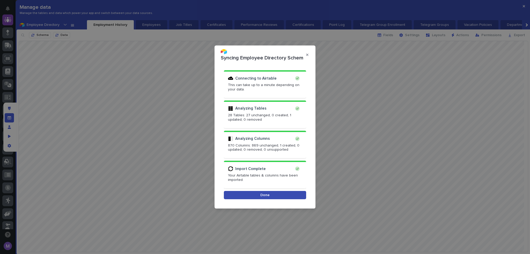
click at [288, 194] on button "Done" at bounding box center [265, 195] width 82 height 8
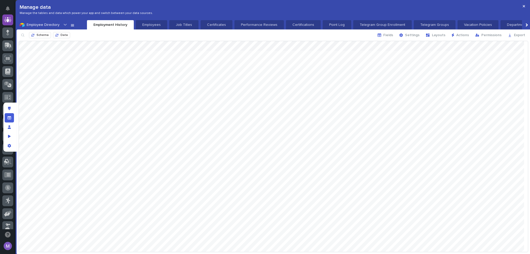
drag, startPoint x: 431, startPoint y: 47, endPoint x: 442, endPoint y: 61, distance: 17.4
click at [442, 61] on div at bounding box center [273, 146] width 509 height 211
click at [479, 80] on div at bounding box center [273, 146] width 509 height 211
click at [392, 34] on span "Fields" at bounding box center [388, 35] width 10 height 4
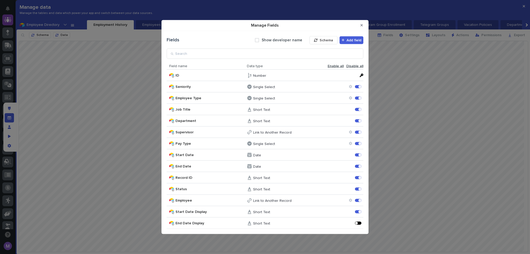
click at [357, 222] on div "Manage Fields" at bounding box center [356, 223] width 3 height 3
click at [363, 26] on button "Close Modal" at bounding box center [361, 25] width 9 height 8
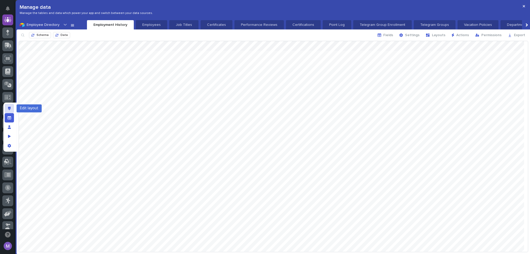
click at [11, 106] on div "Edit layout" at bounding box center [9, 108] width 9 height 9
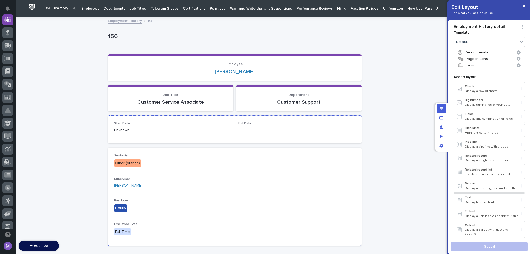
click at [295, 129] on p "-" at bounding box center [296, 130] width 117 height 5
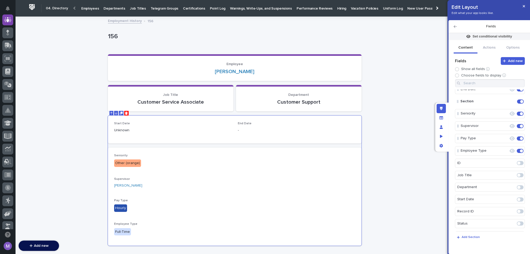
scroll to position [51, 0]
click at [518, 224] on span at bounding box center [519, 226] width 7 height 4
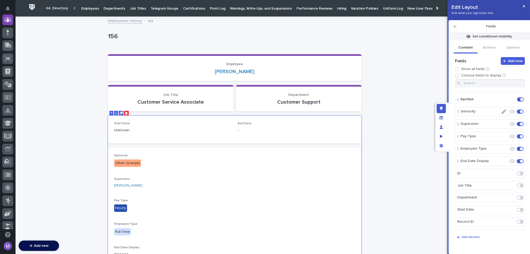
scroll to position [0, 0]
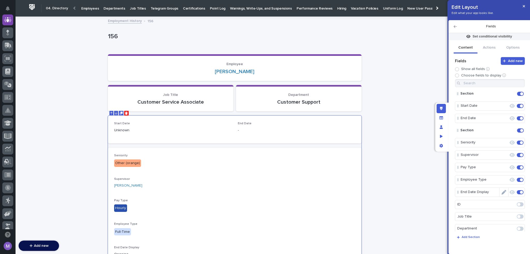
click at [519, 191] on span at bounding box center [520, 192] width 3 height 3
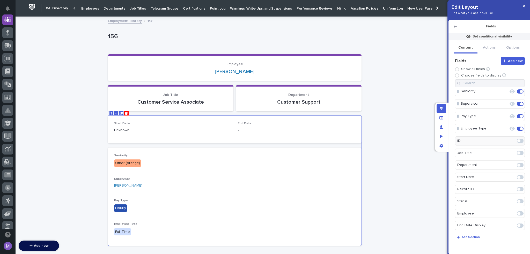
click at [517, 224] on span at bounding box center [518, 225] width 3 height 3
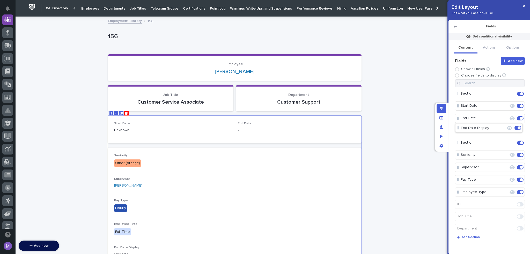
drag, startPoint x: 484, startPoint y: 193, endPoint x: 485, endPoint y: 126, distance: 66.2
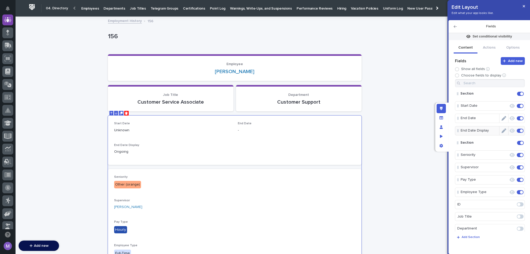
click at [517, 117] on span at bounding box center [519, 118] width 7 height 4
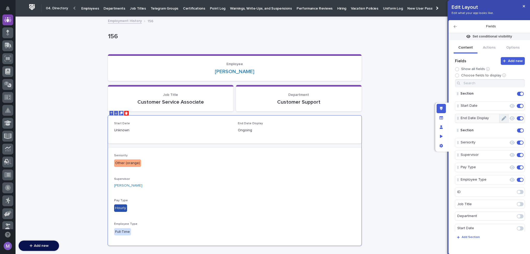
click at [503, 119] on button "Edit" at bounding box center [503, 118] width 9 height 9
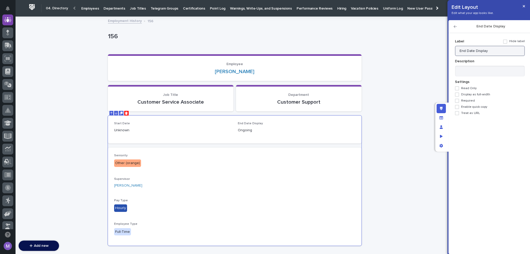
click at [495, 52] on input "End Date Display" at bounding box center [490, 51] width 70 height 10
type input "End Date"
click at [455, 27] on icon "button" at bounding box center [454, 27] width 3 height 4
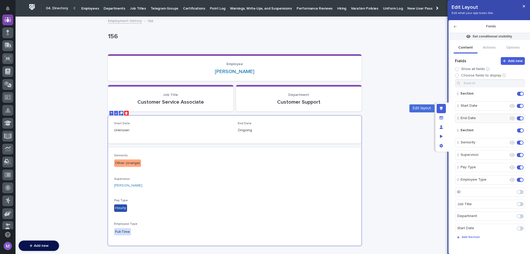
click at [443, 109] on div "Edit layout" at bounding box center [440, 108] width 9 height 9
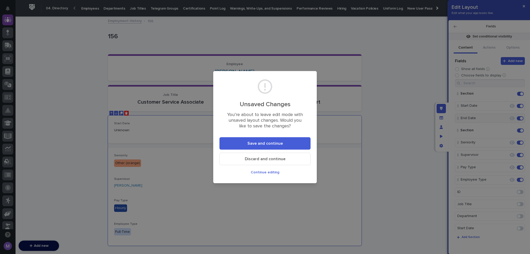
click at [304, 141] on button "Save and continue" at bounding box center [264, 143] width 91 height 12
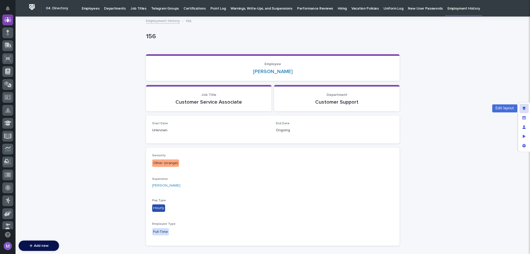
click at [522, 111] on div "Edit layout" at bounding box center [523, 108] width 9 height 9
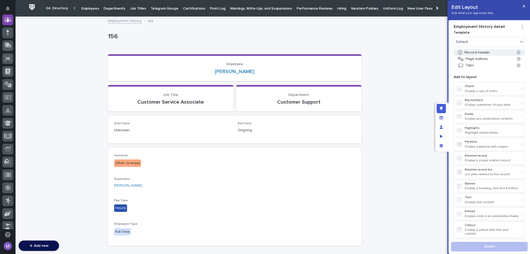
click at [471, 53] on button "Record header" at bounding box center [488, 52] width 71 height 7
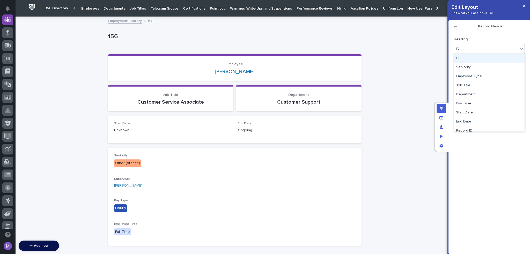
click at [497, 51] on div "ID" at bounding box center [486, 48] width 64 height 7
click at [460, 51] on input "Heading option ID focused, 1 of 12. 12 results available. Use Up and Down to ch…" at bounding box center [459, 49] width 1 height 4
click at [482, 175] on div "Heading ID Subheading Select... Profile image Select..." at bounding box center [489, 141] width 76 height 220
click at [443, 110] on div "Edit layout" at bounding box center [440, 108] width 9 height 9
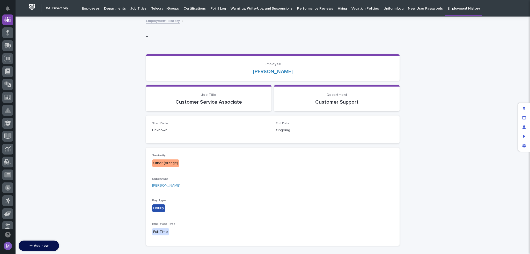
click at [169, 21] on link "Employment History" at bounding box center [163, 21] width 34 height 6
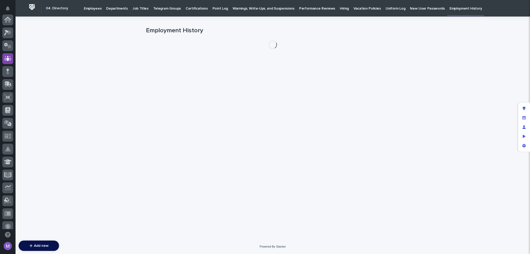
scroll to position [39, 0]
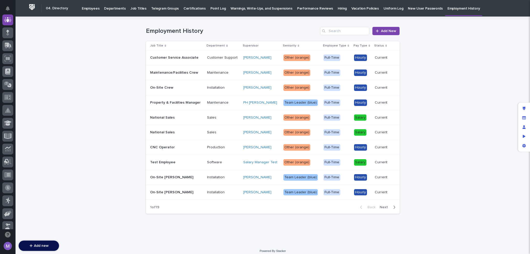
click at [187, 55] on div "Customer Service Associate" at bounding box center [176, 57] width 53 height 5
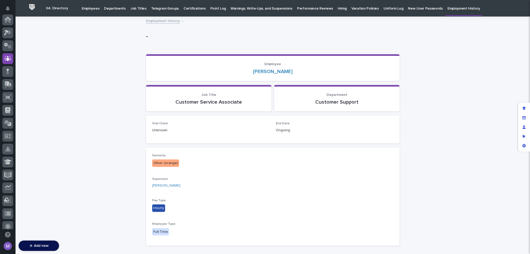
scroll to position [39, 0]
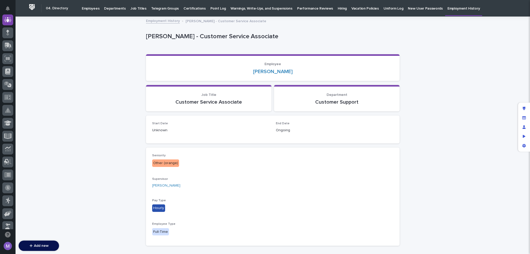
click at [91, 10] on p "Employees" at bounding box center [91, 5] width 18 height 11
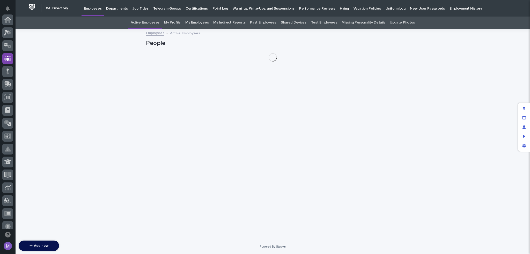
scroll to position [39, 0]
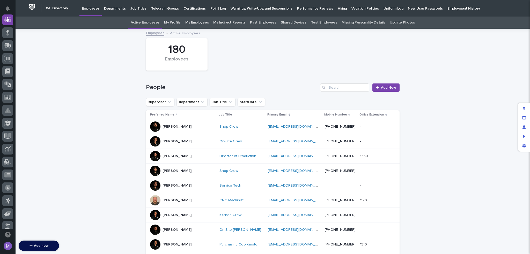
click at [181, 129] on div "[PERSON_NAME]" at bounding box center [176, 127] width 29 height 9
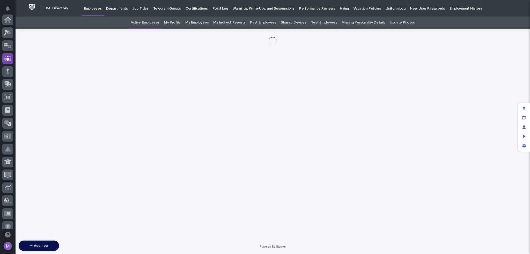
scroll to position [39, 0]
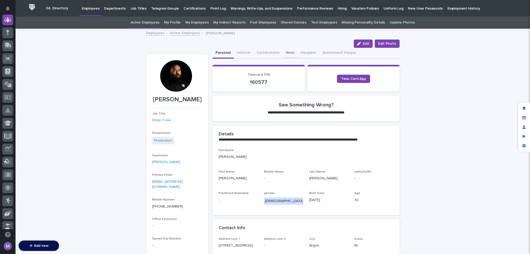
click at [284, 51] on button "Work" at bounding box center [289, 53] width 15 height 11
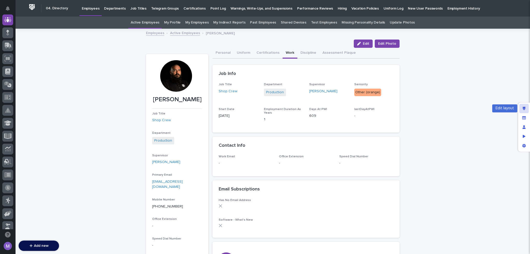
click at [524, 110] on div "Edit layout" at bounding box center [523, 108] width 9 height 9
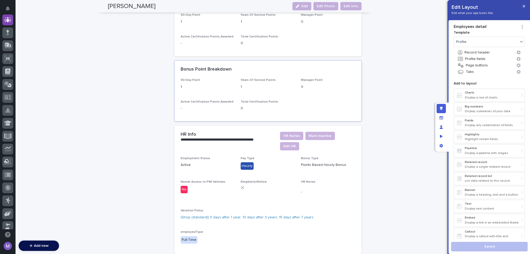
scroll to position [646, 0]
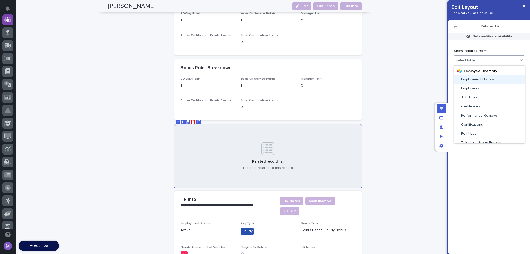
click at [477, 55] on div "select table" at bounding box center [488, 60] width 71 height 10
click at [482, 80] on span "Employment History" at bounding box center [477, 80] width 33 height 4
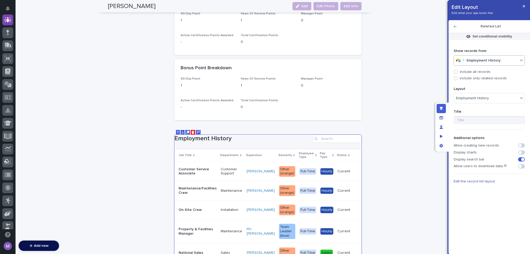
click at [473, 77] on p "include only related records" at bounding box center [482, 78] width 47 height 4
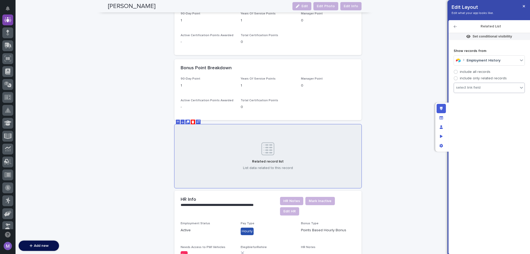
click at [480, 89] on div "select link field" at bounding box center [486, 87] width 64 height 7
click at [480, 96] on div "No options" at bounding box center [492, 97] width 77 height 9
click at [487, 118] on div "Show records from Employment History include all records include only related r…" at bounding box center [488, 144] width 71 height 202
click at [443, 115] on div "Manage fields and data" at bounding box center [440, 117] width 9 height 9
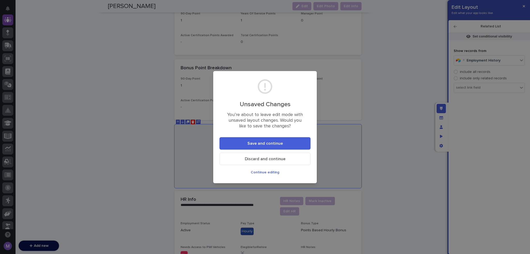
click at [293, 140] on button "Save and continue" at bounding box center [264, 143] width 91 height 12
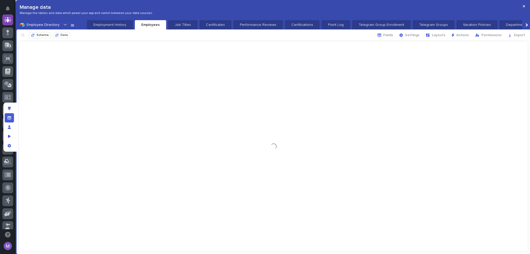
scroll to position [588, 0]
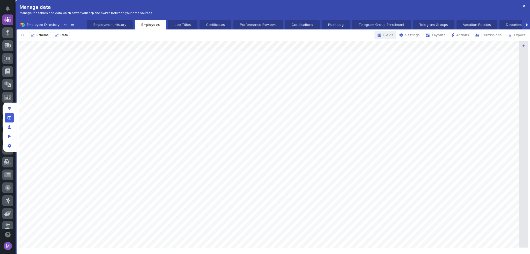
click at [389, 34] on span "Fields" at bounding box center [388, 35] width 10 height 4
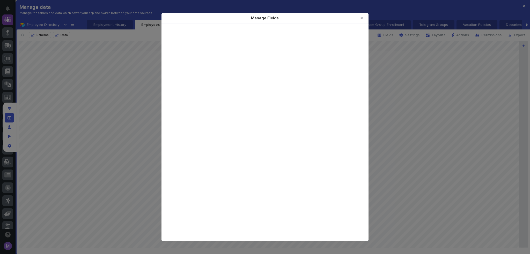
scroll to position [3353, 0]
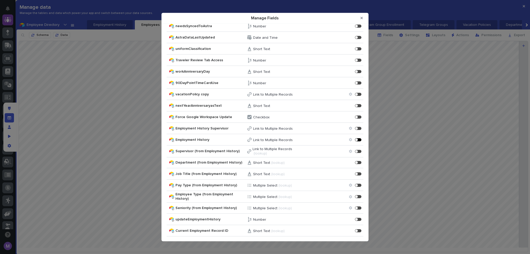
click at [355, 139] on div "Manage Fields" at bounding box center [358, 139] width 6 height 3
click at [360, 18] on icon "Close Modal" at bounding box center [361, 18] width 2 height 4
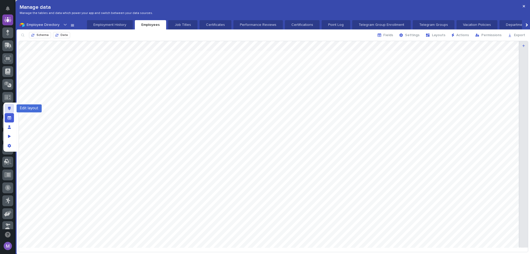
click at [11, 108] on div "Edit layout" at bounding box center [9, 108] width 9 height 9
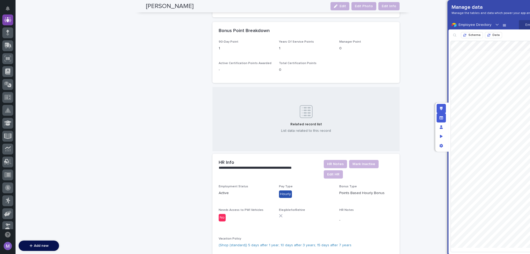
scroll to position [646, 0]
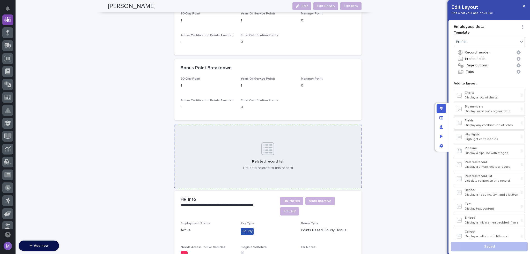
click at [323, 154] on div "Related record list List data related to this record" at bounding box center [267, 156] width 187 height 64
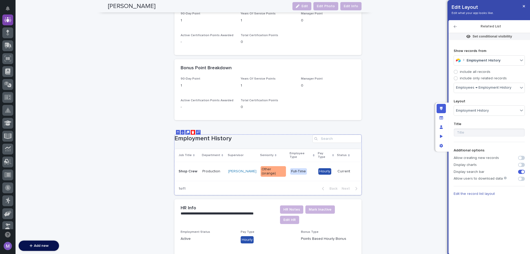
click at [439, 108] on div "Edit layout" at bounding box center [440, 108] width 9 height 9
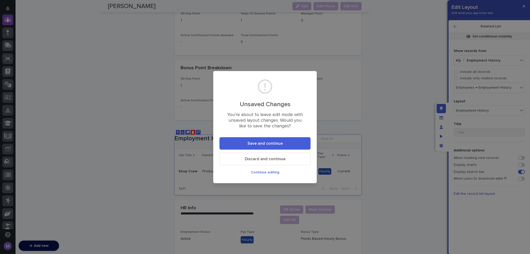
click at [290, 143] on button "Save and continue" at bounding box center [264, 143] width 91 height 12
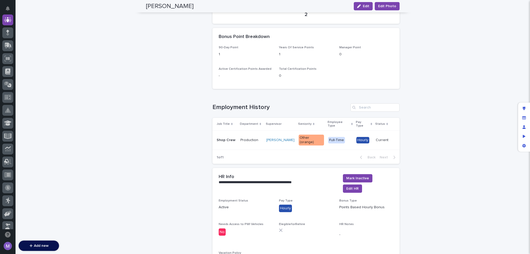
scroll to position [491, 0]
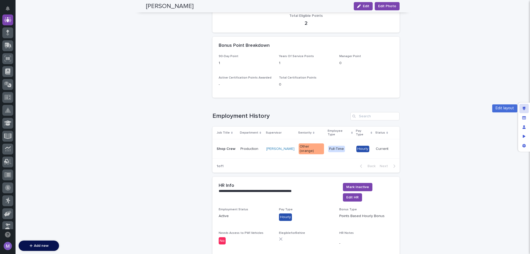
click at [525, 109] on div "Edit layout" at bounding box center [523, 108] width 9 height 9
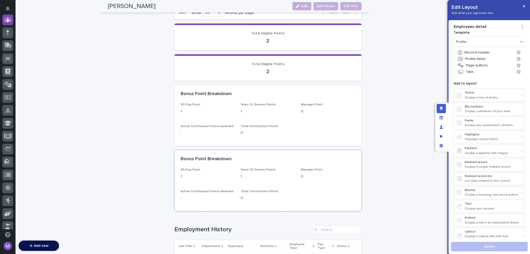
scroll to position [586, 0]
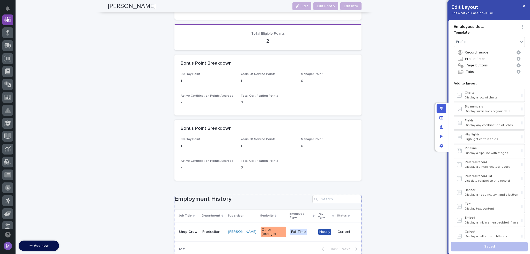
click at [267, 195] on h1 "Employment History" at bounding box center [242, 198] width 136 height 7
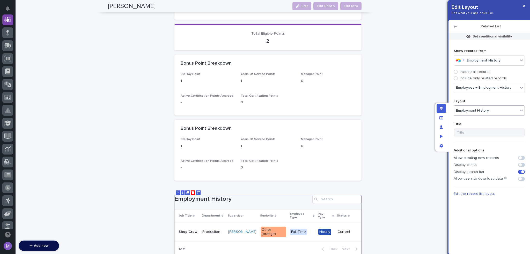
click at [455, 110] on div "Employment History" at bounding box center [486, 110] width 64 height 7
click at [468, 101] on p "Layout" at bounding box center [488, 99] width 71 height 9
click at [471, 130] on input at bounding box center [488, 133] width 71 height 8
type input "PWI Employment History"
click at [471, 121] on p "Title" at bounding box center [488, 122] width 71 height 9
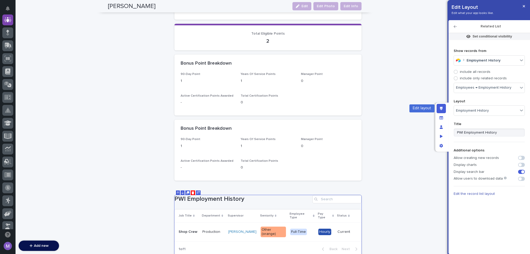
click at [445, 109] on div "Edit layout" at bounding box center [440, 108] width 9 height 9
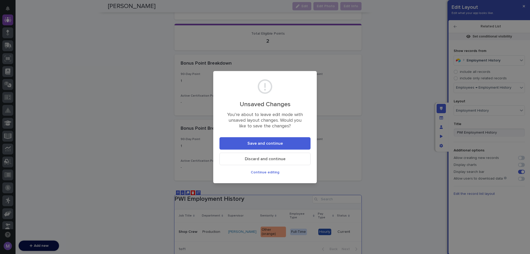
click at [308, 141] on button "Save and continue" at bounding box center [264, 143] width 91 height 12
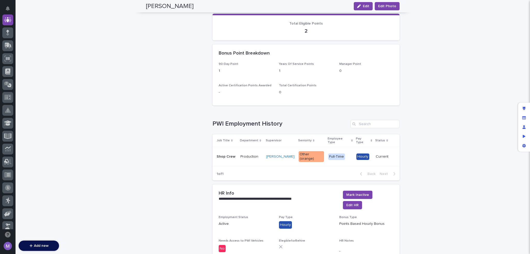
scroll to position [482, 0]
